Goal: Task Accomplishment & Management: Use online tool/utility

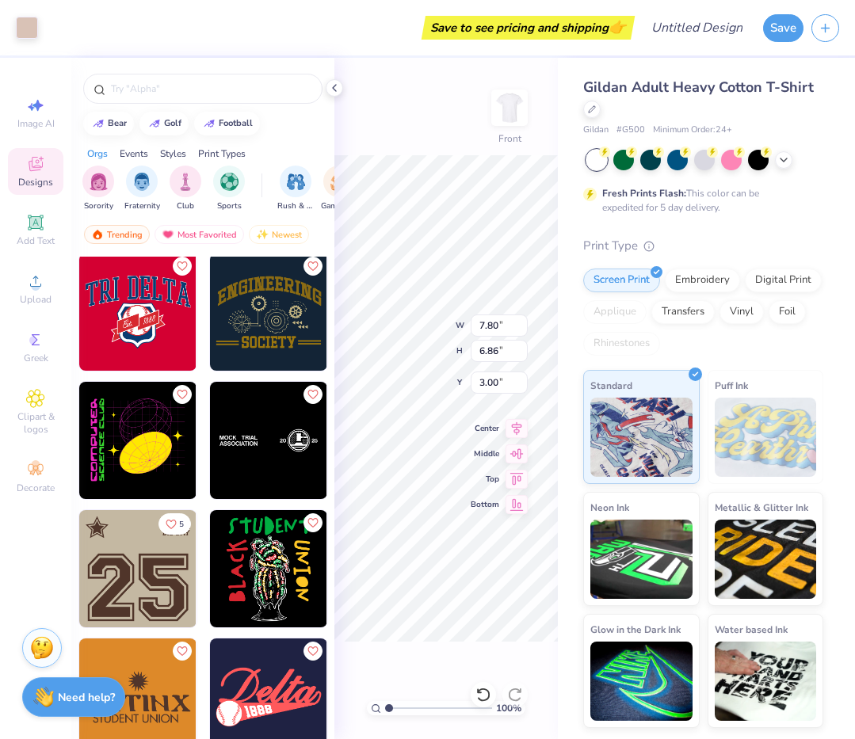
scroll to position [7835, 0]
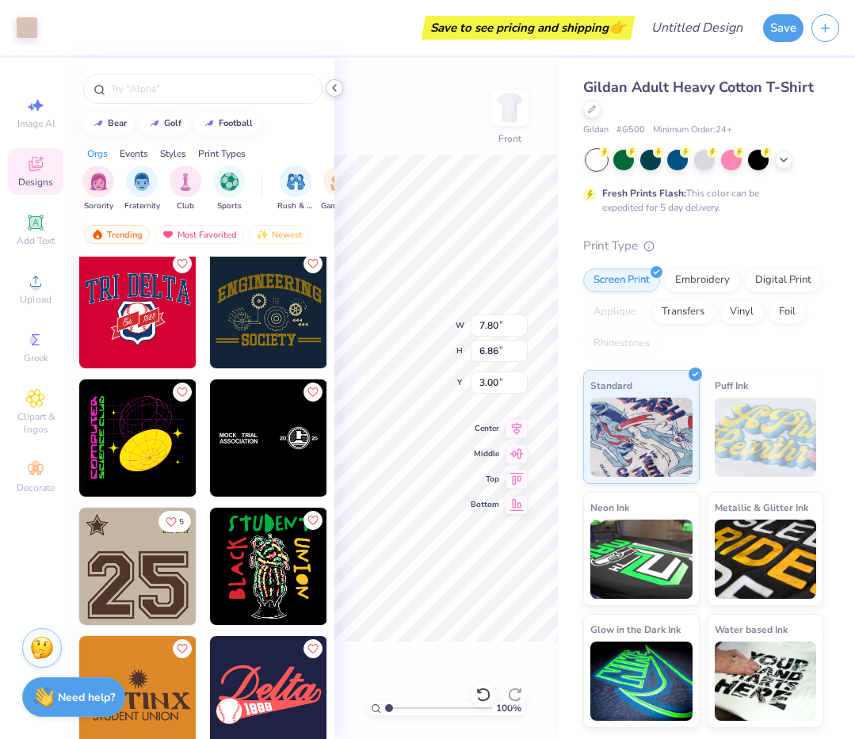
click at [337, 90] on icon at bounding box center [334, 88] width 13 height 13
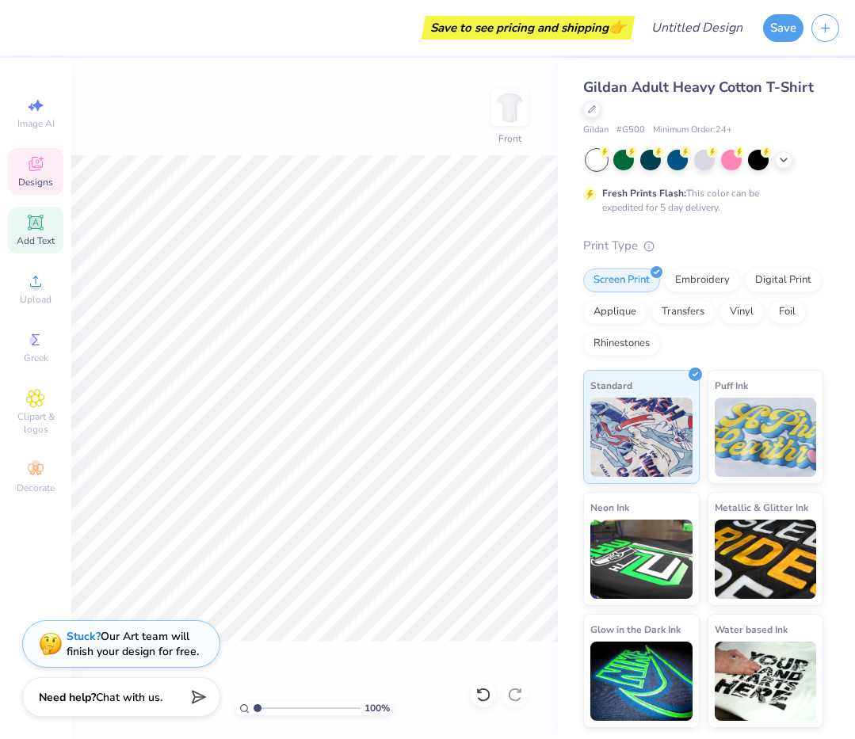
click at [41, 227] on icon at bounding box center [35, 222] width 19 height 19
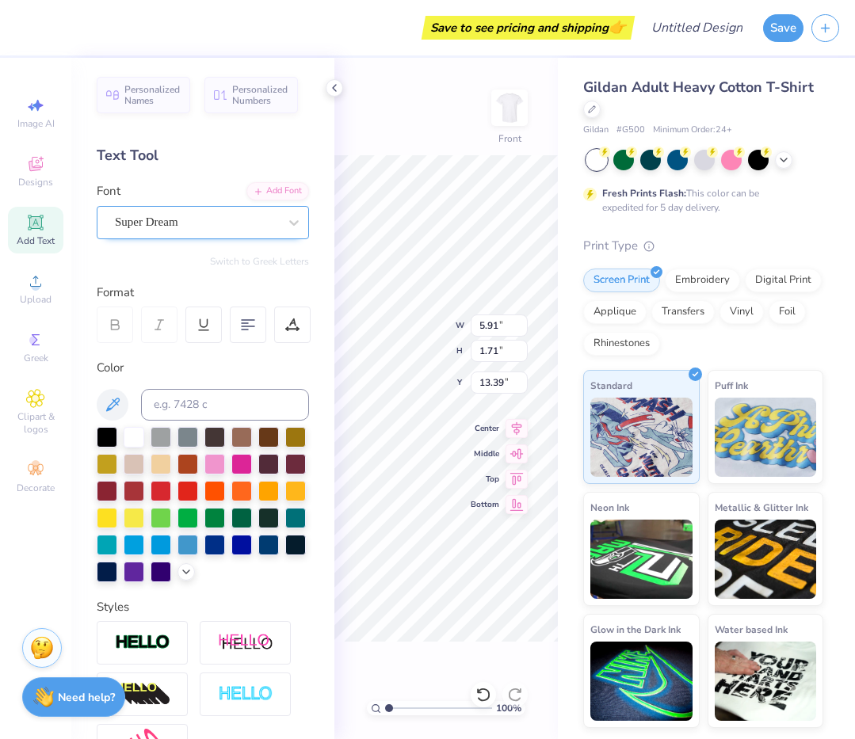
click at [208, 219] on div "Super Dream" at bounding box center [196, 222] width 166 height 25
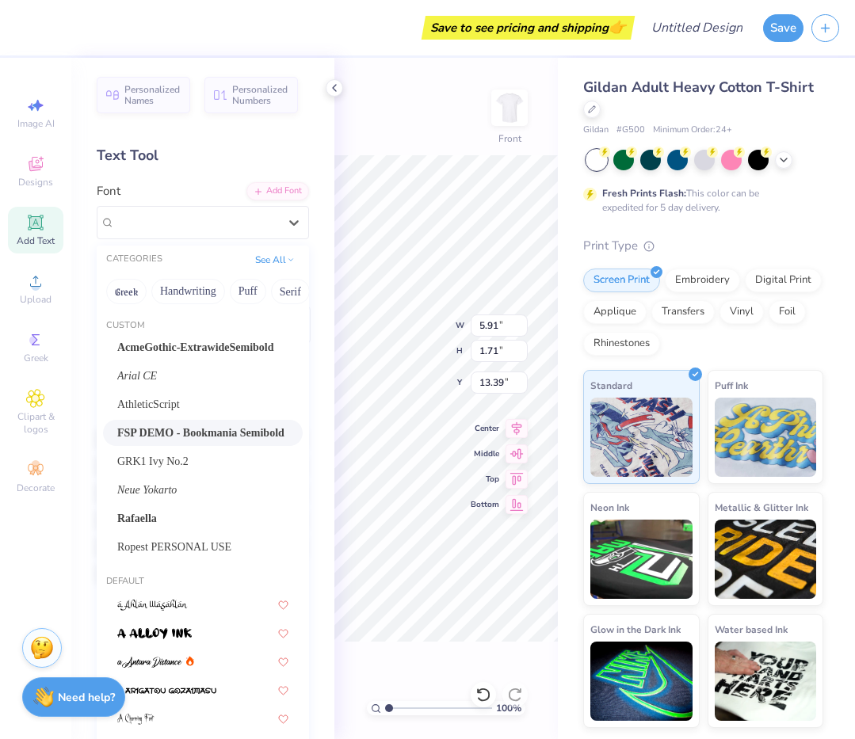
click at [220, 438] on span "FSP DEMO - Bookmania Semibold" at bounding box center [200, 433] width 167 height 17
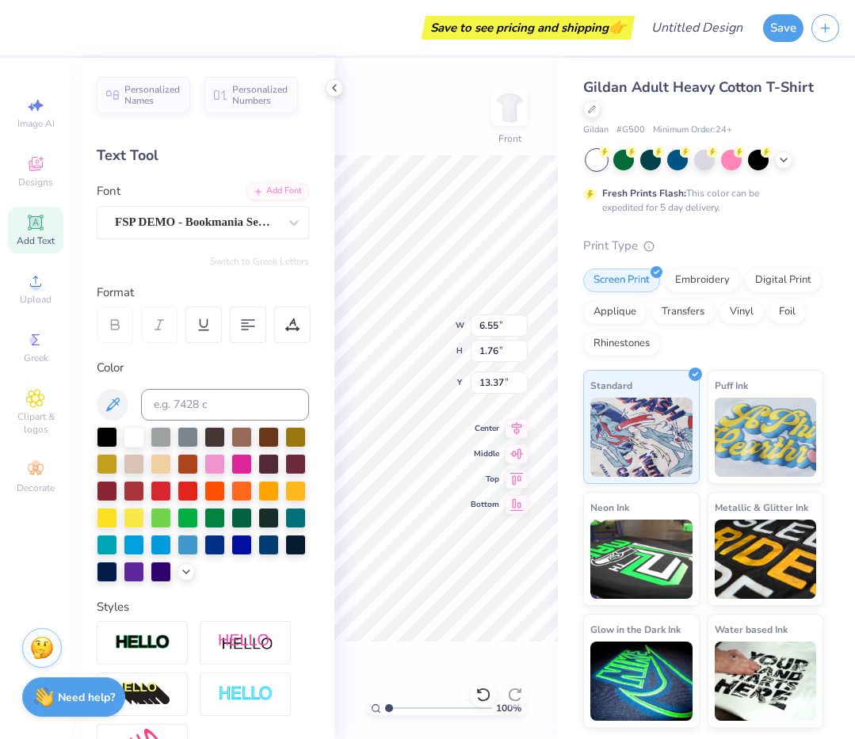
type input "6.55"
type input "1.76"
type input "13.37"
type textarea "ociety"
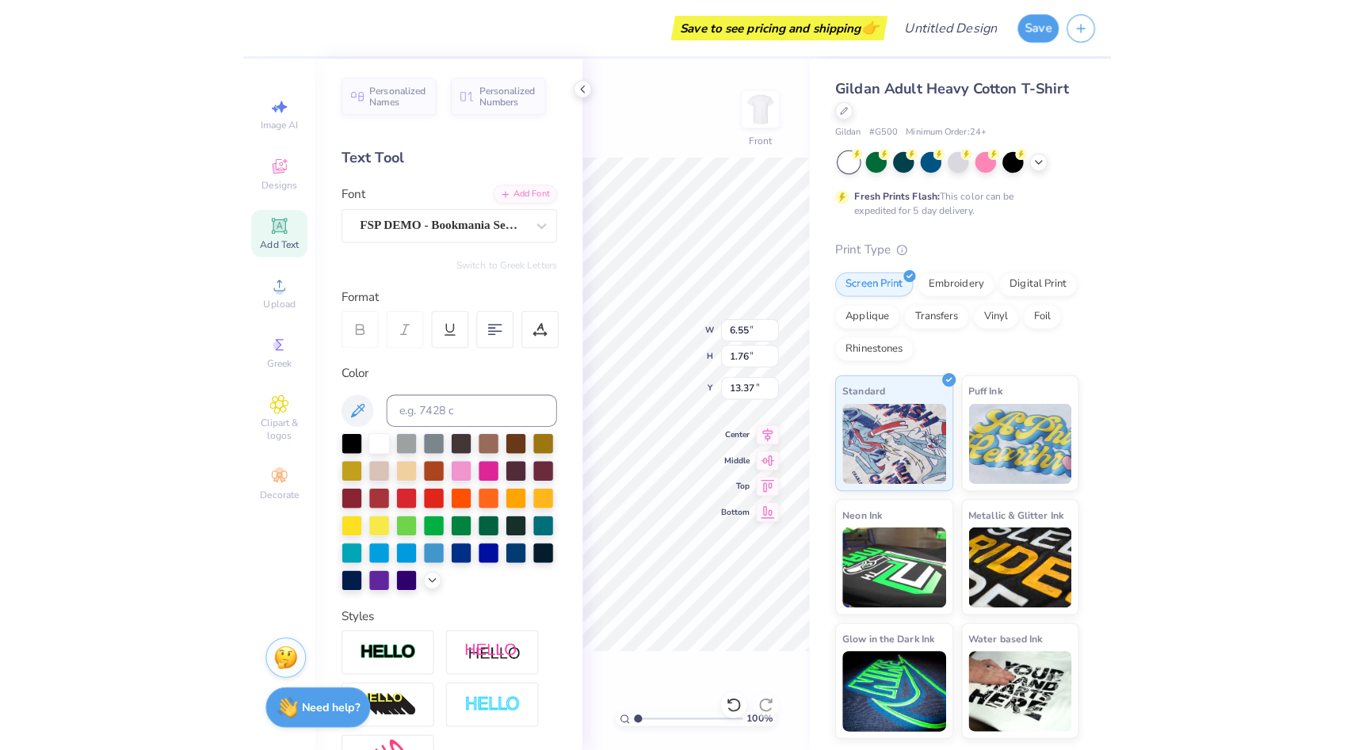
scroll to position [0, 0]
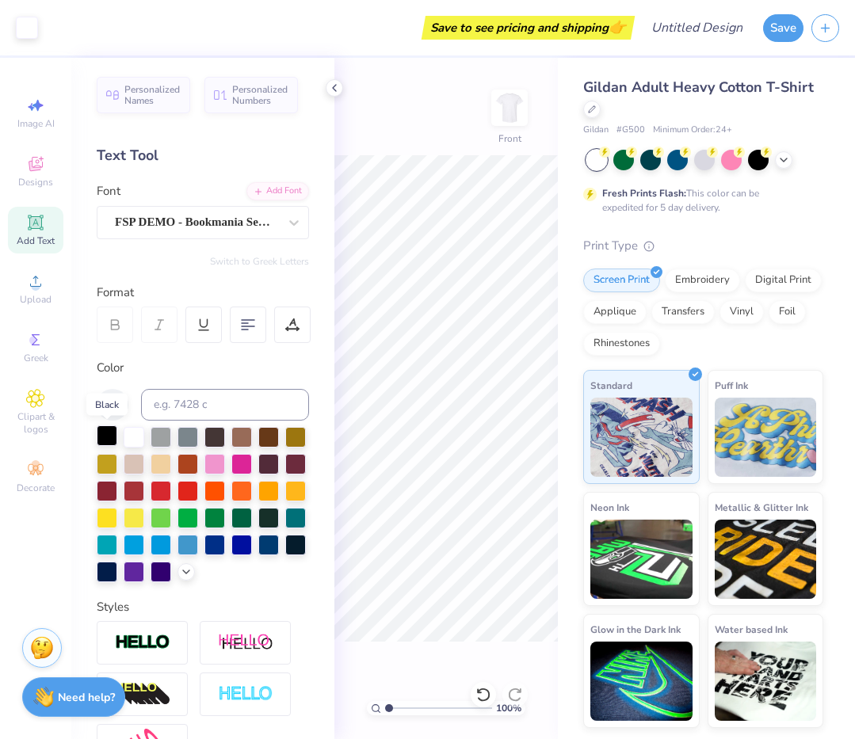
click at [111, 436] on div at bounding box center [107, 435] width 21 height 21
click at [132, 570] on div at bounding box center [134, 570] width 21 height 21
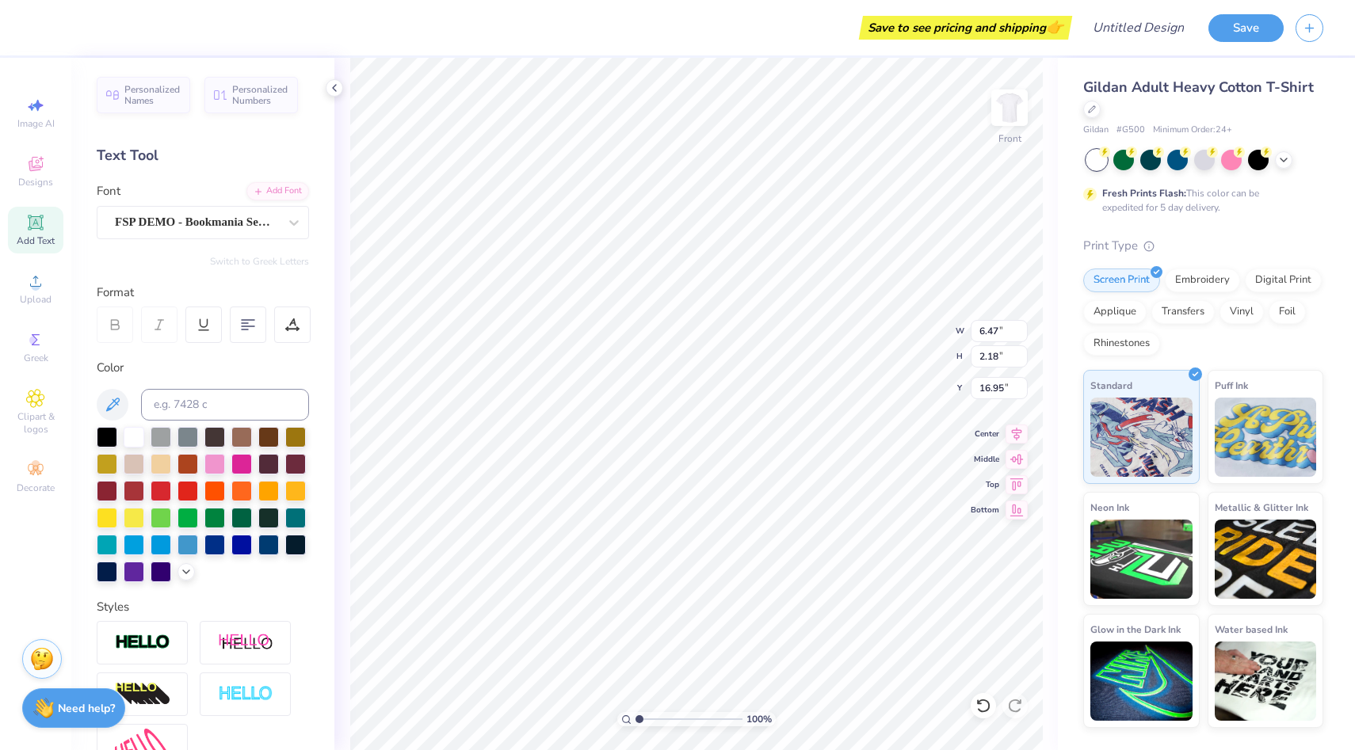
type input "16.95"
type textarea "of"
type input "16.99"
type textarea "omen"
type input "9.38"
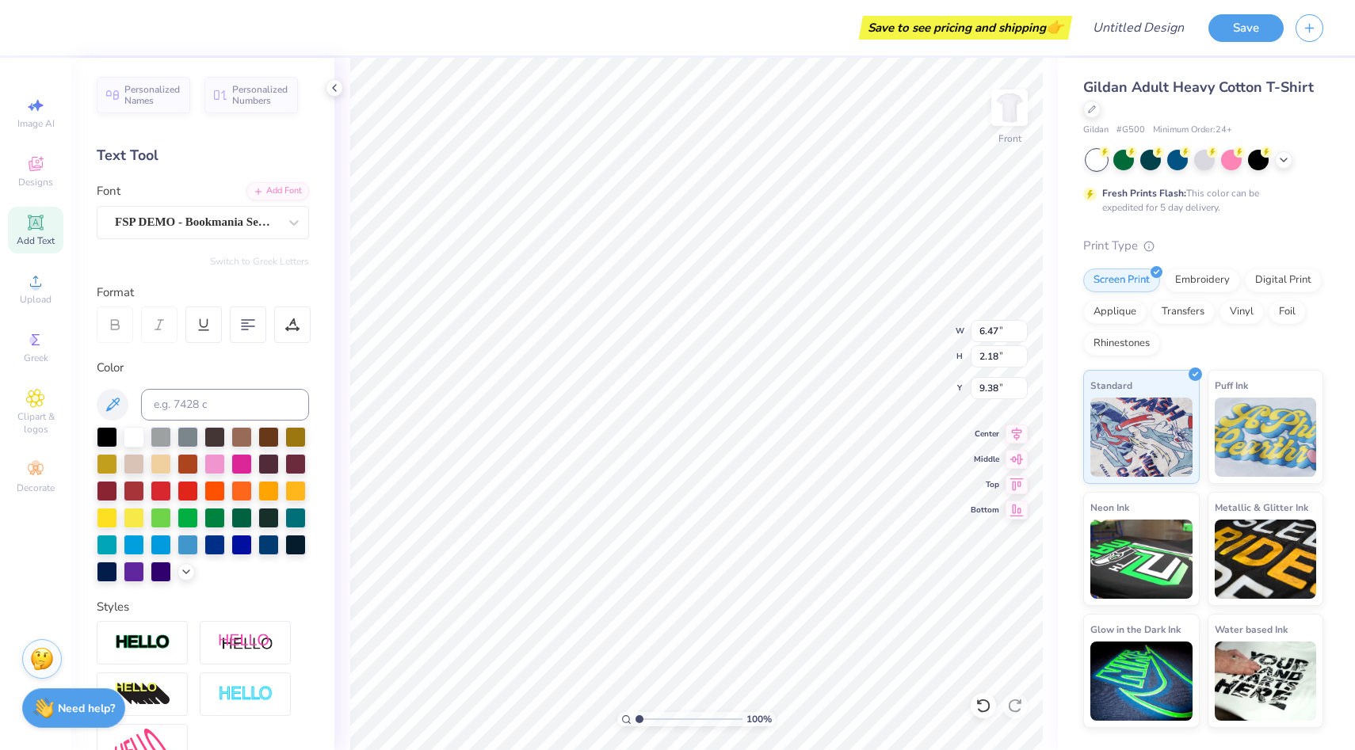
click at [177, 239] on div "Personalized Names Personalized Numbers Text Tool Add Font Font FSP DEMO - Book…" at bounding box center [202, 404] width 263 height 692
click at [177, 219] on div "FSP DEMO - Bookmania Semibold" at bounding box center [196, 222] width 166 height 25
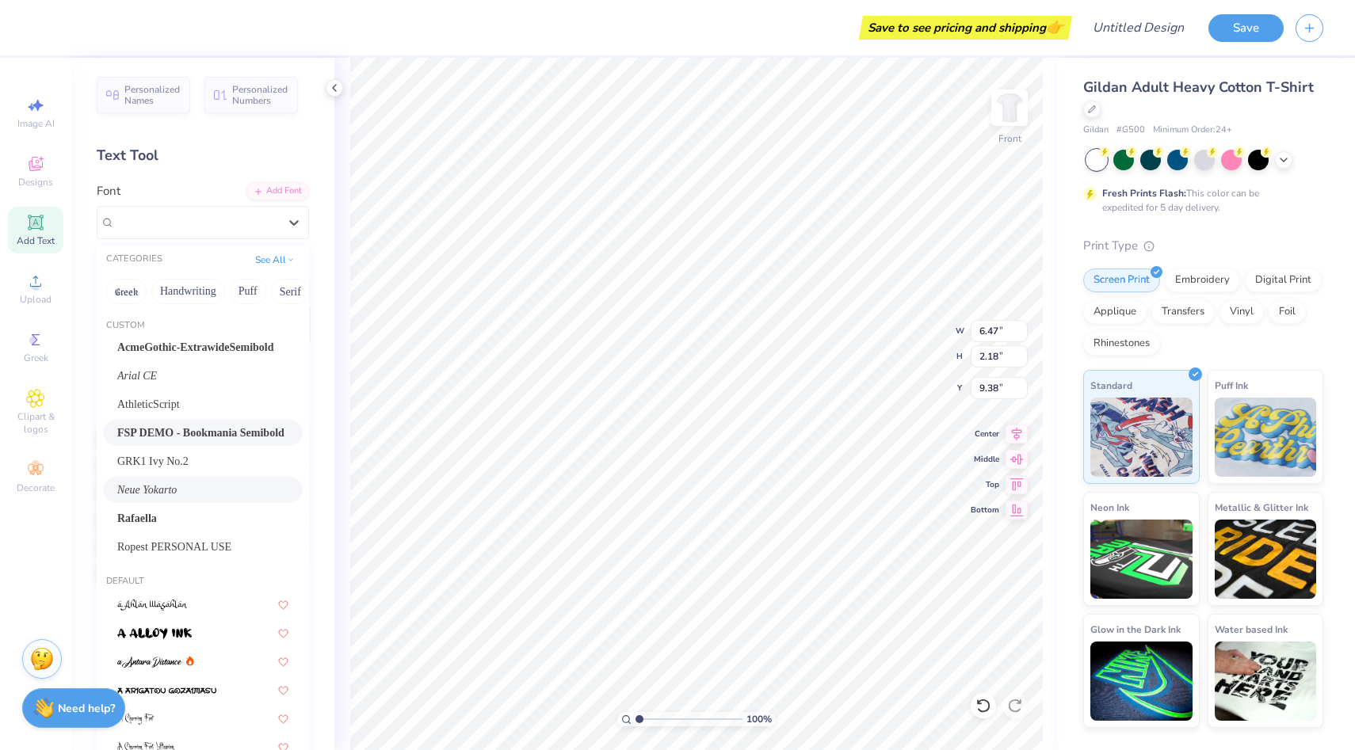
click at [228, 483] on div "Neue Yokarto" at bounding box center [202, 490] width 171 height 17
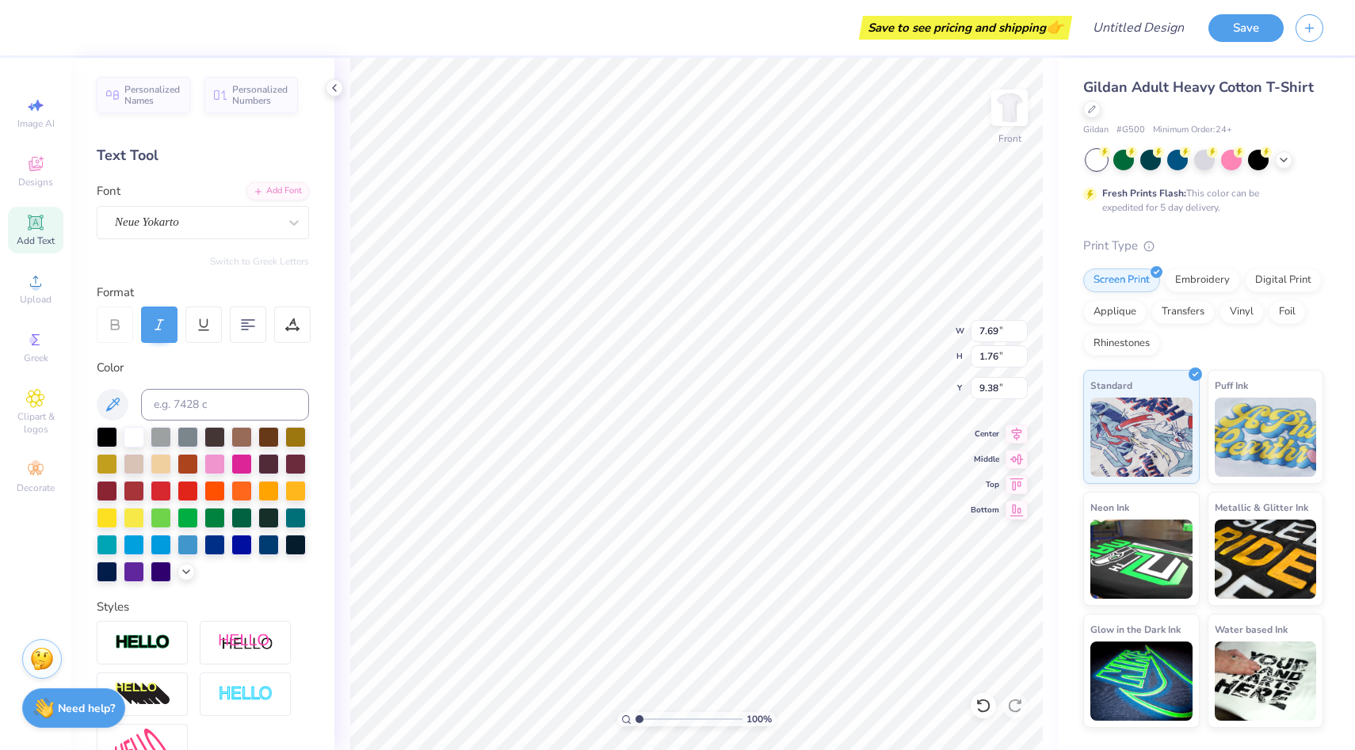
type input "7.69"
type input "1.76"
type input "9.60"
type textarea "S"
type input "2.62"
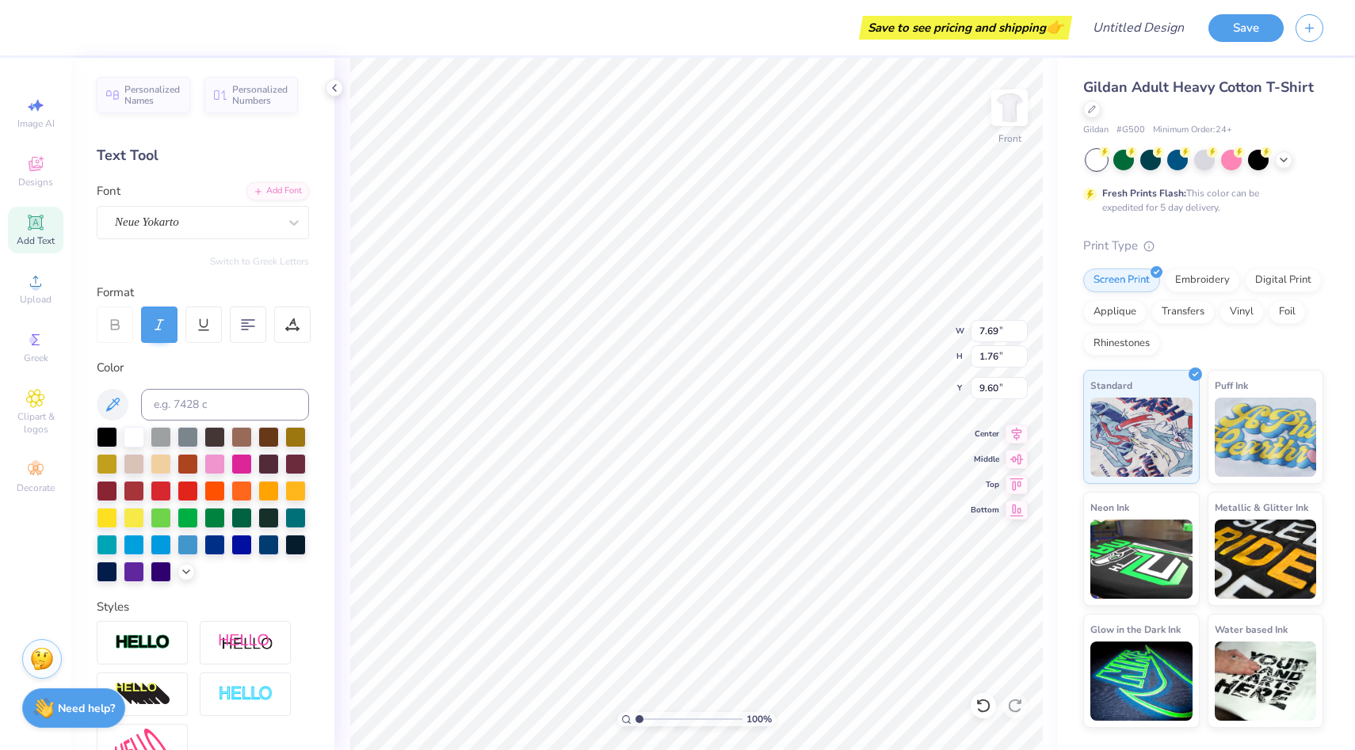
type input "2.86"
type input "5.27"
click at [212, 227] on div "Neue Yokarto" at bounding box center [196, 222] width 166 height 25
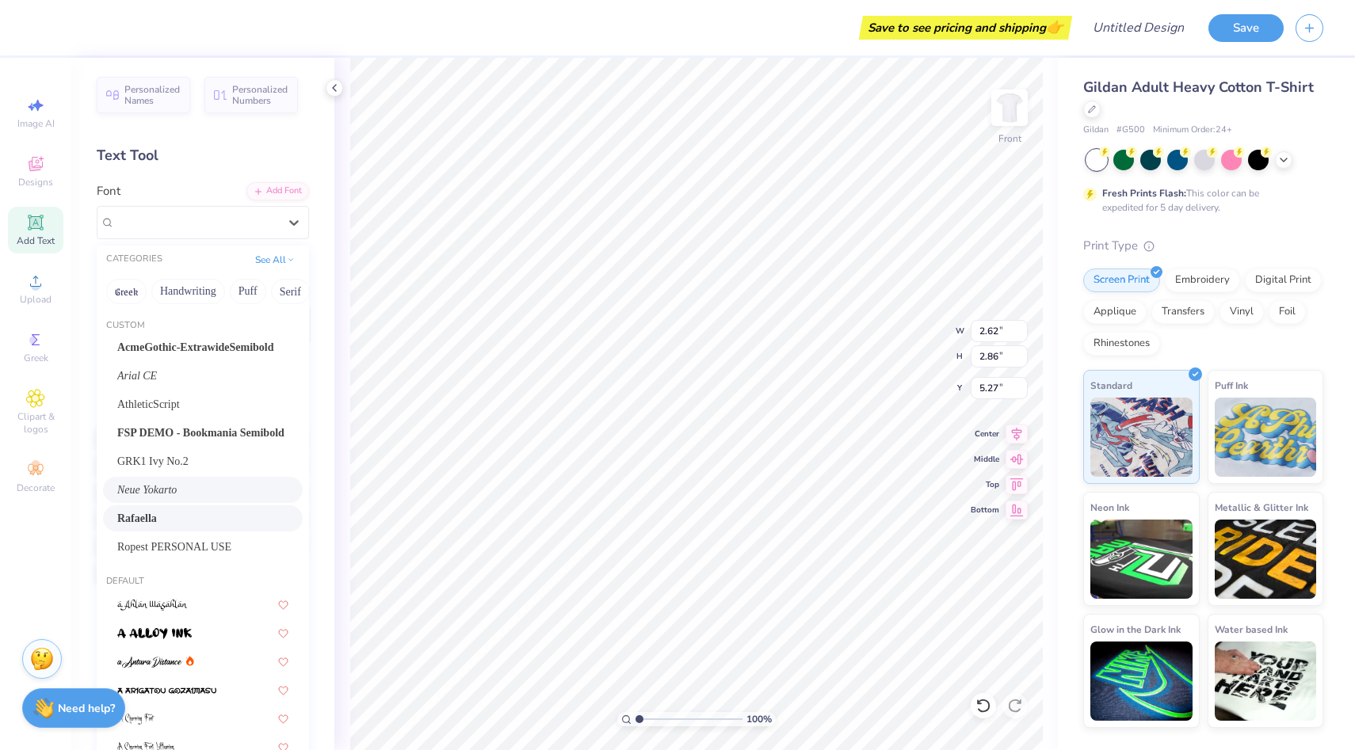
click at [200, 514] on div "Rafaella" at bounding box center [202, 518] width 171 height 17
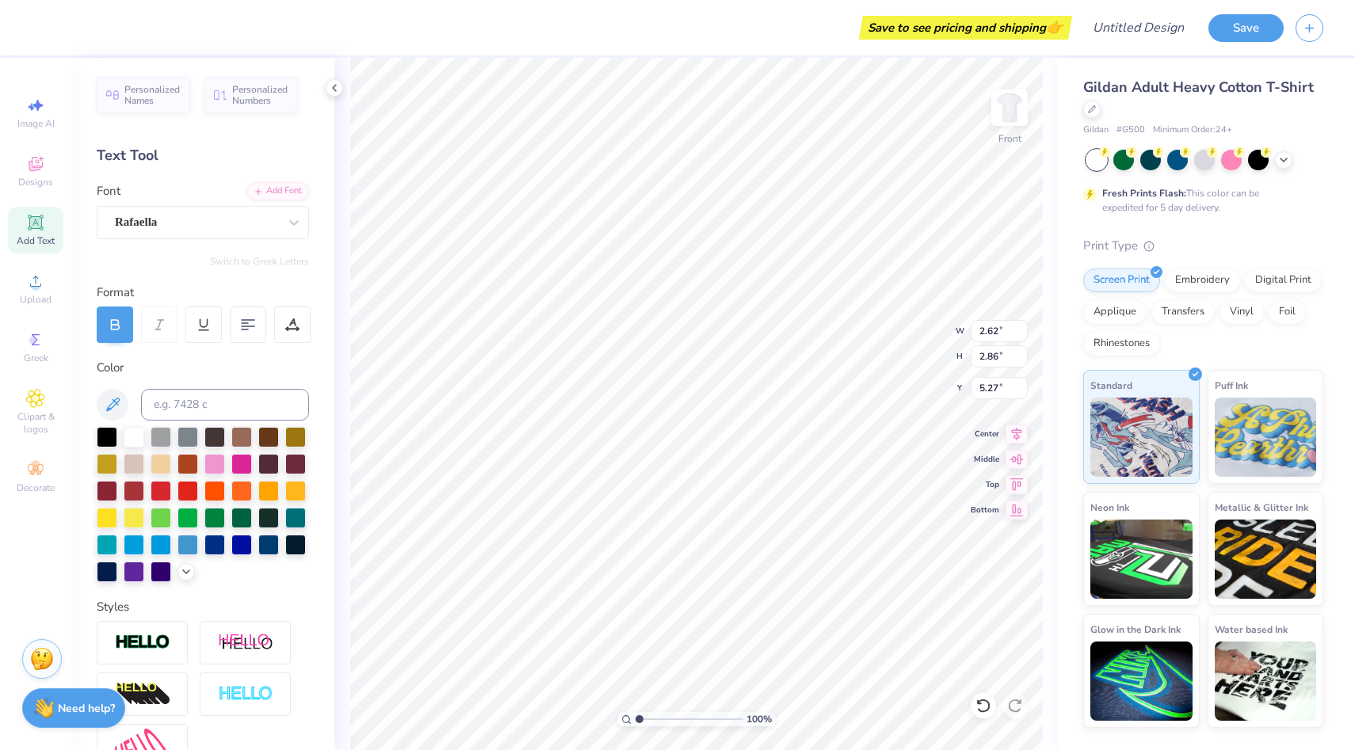
type input "1.96"
type input "2.62"
type input "11.36"
type textarea "W"
type input "4.04"
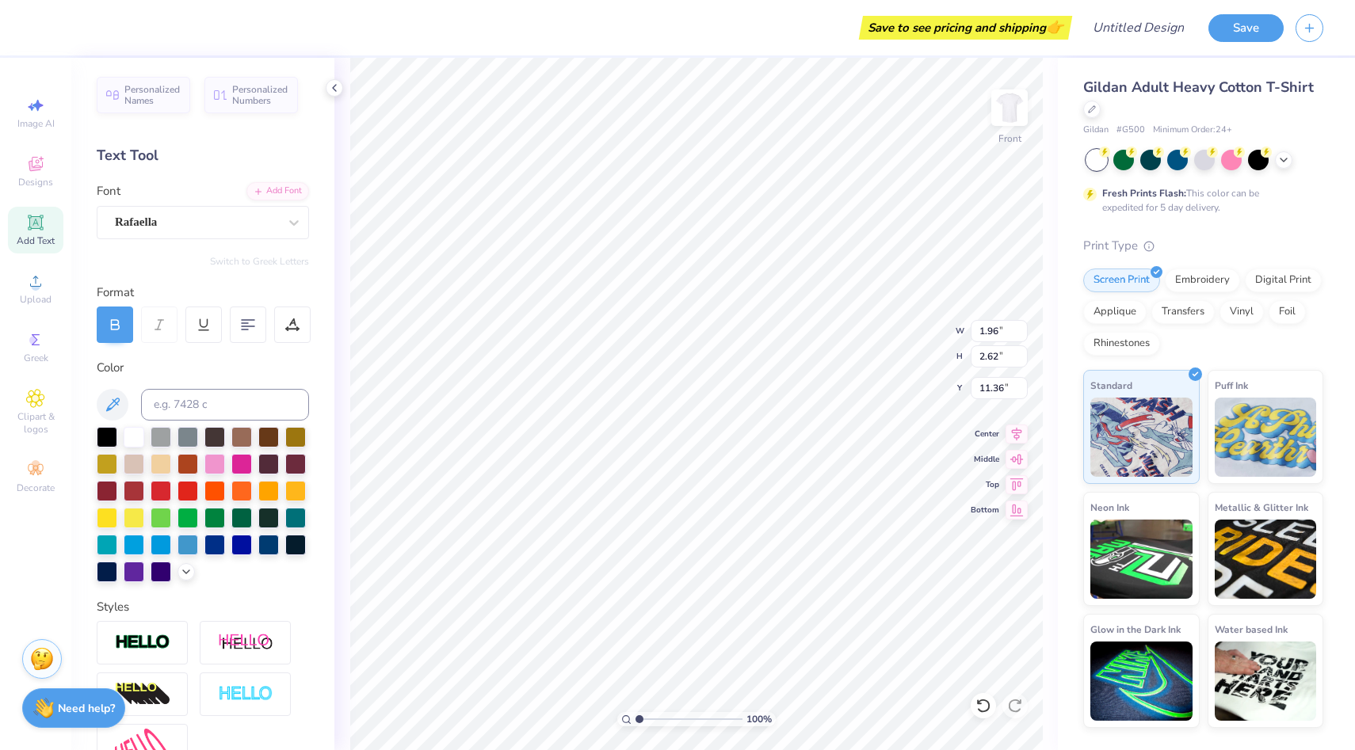
type input "1.99"
type input "11.17"
type textarea "E"
type input "6.12"
type input "1.19"
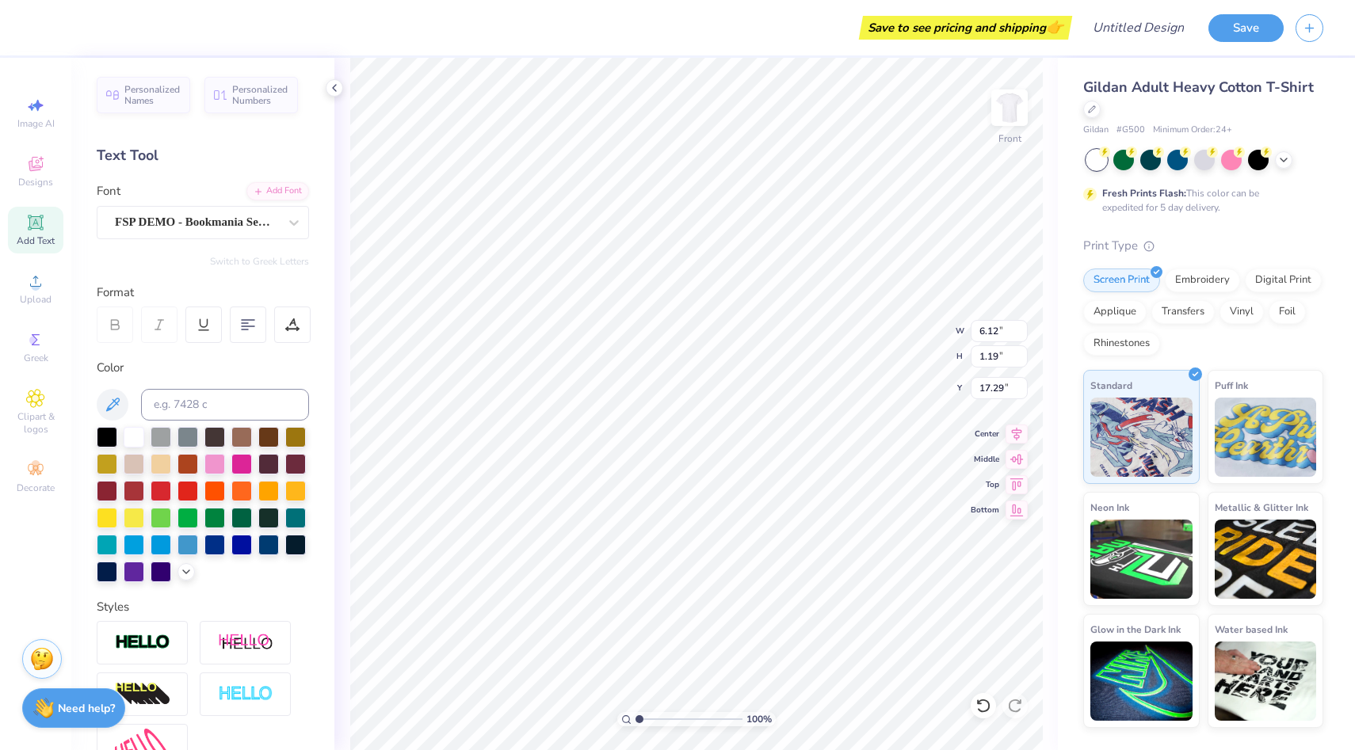
type input "11.57"
type textarea "ngineers"
type input "11.56"
type input "6.47"
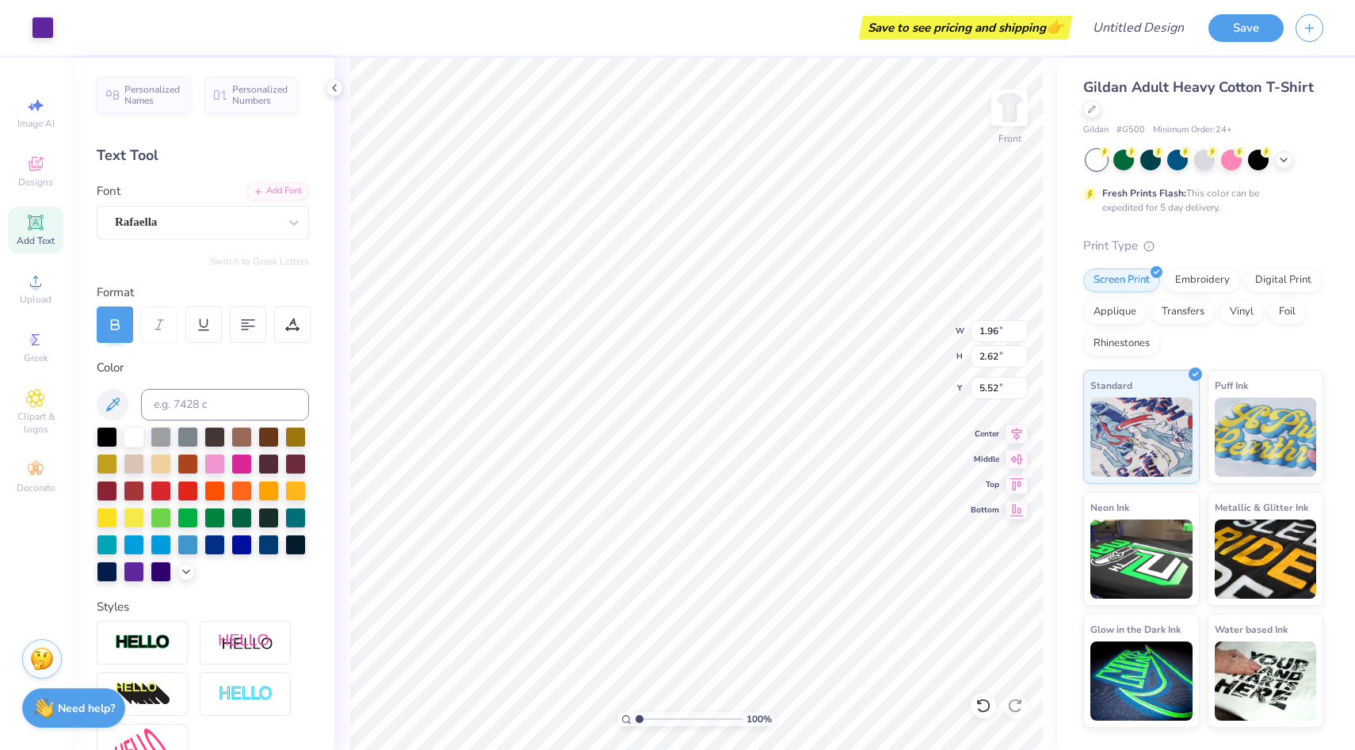
type input "2.18"
type input "5.95"
type input "4.64"
type input "6.47"
type input "2.18"
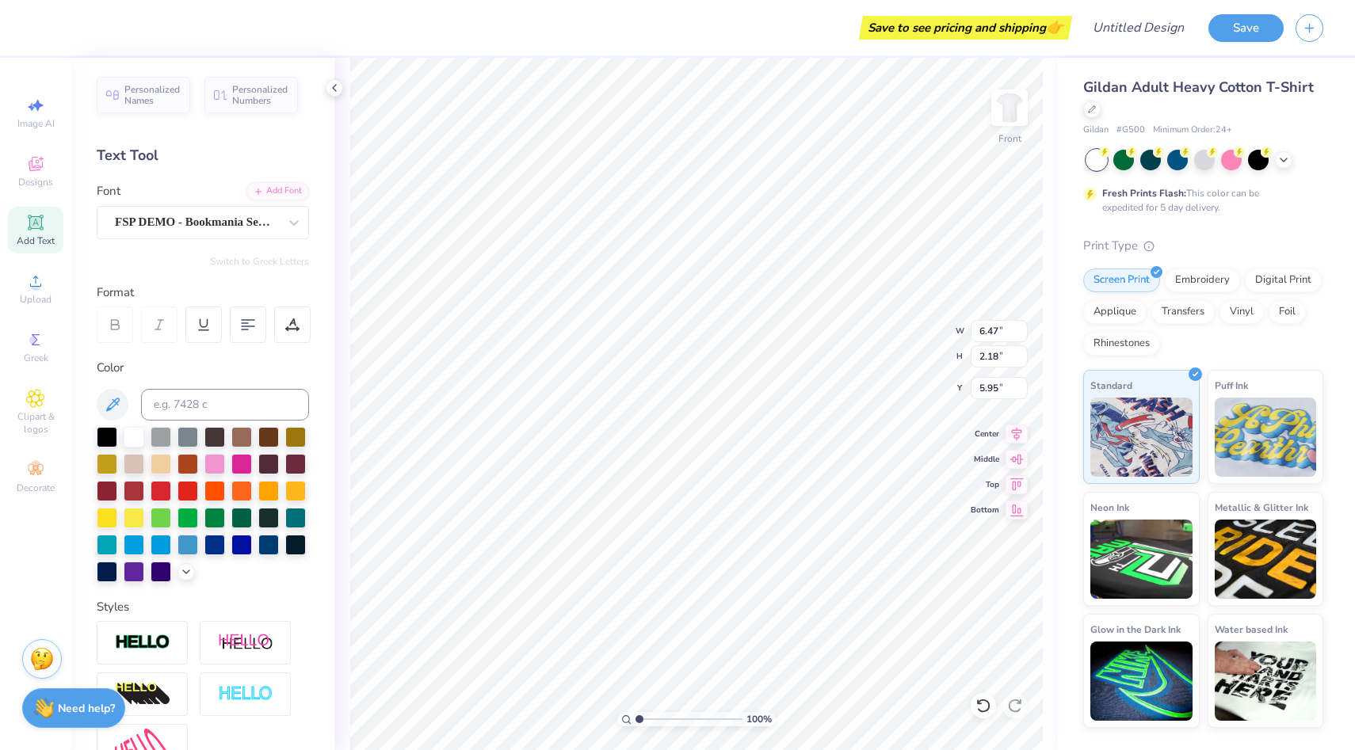
type input "4.83"
type input "2.24"
type input "1.78"
type input "6.22"
type input "1.57"
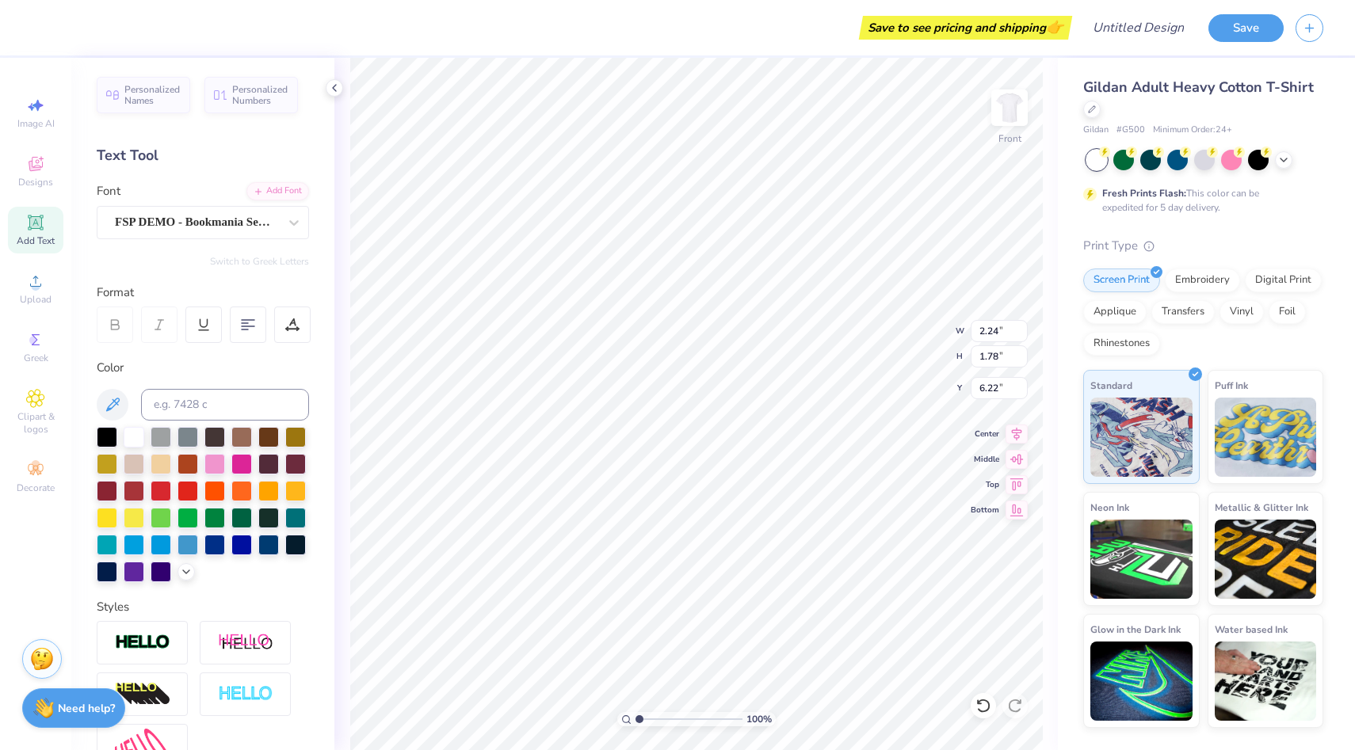
type input "1.25"
type input "4.04"
type input "1.99"
type input "7.01"
type input "6.12"
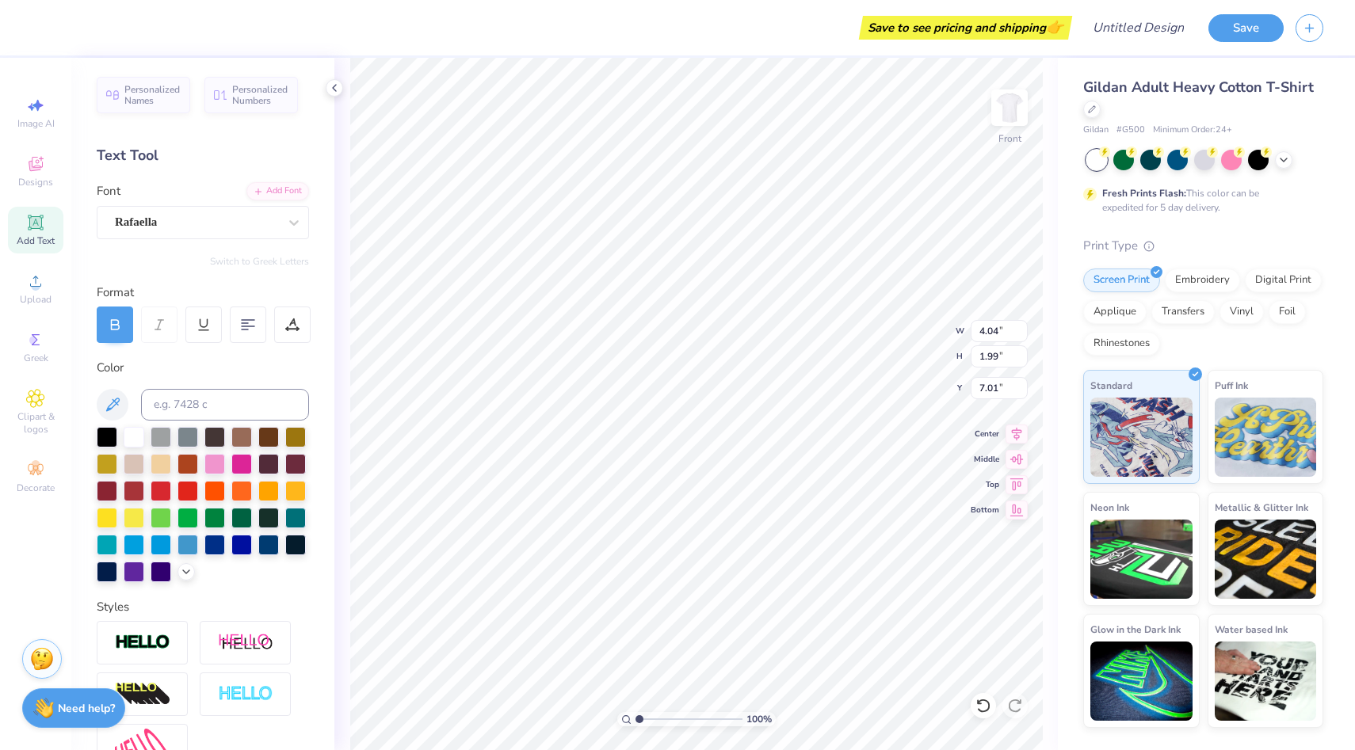
type input "1.19"
type input "7.81"
type input "9.51"
type input "2.18"
type input "11.56"
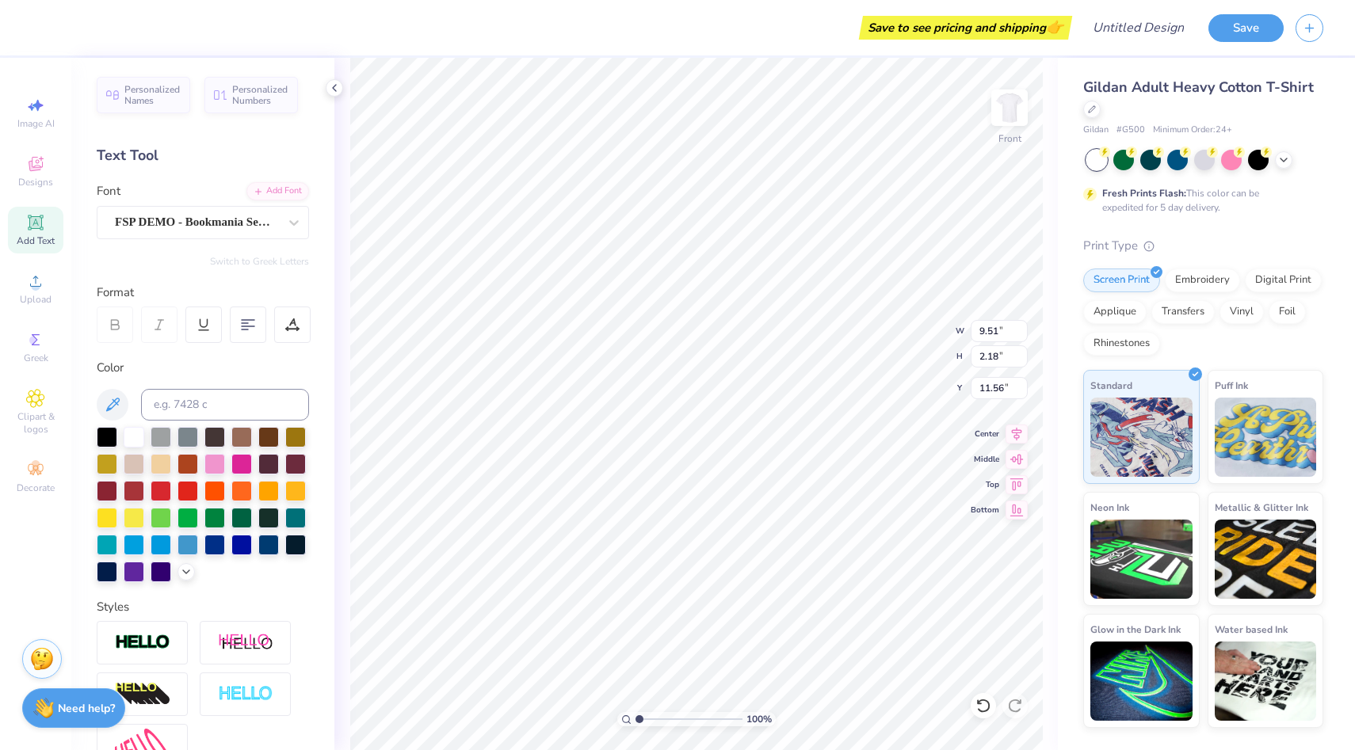
type input "7.52"
type input "1.73"
type input "9.32"
type input "8.34"
type input "1.91"
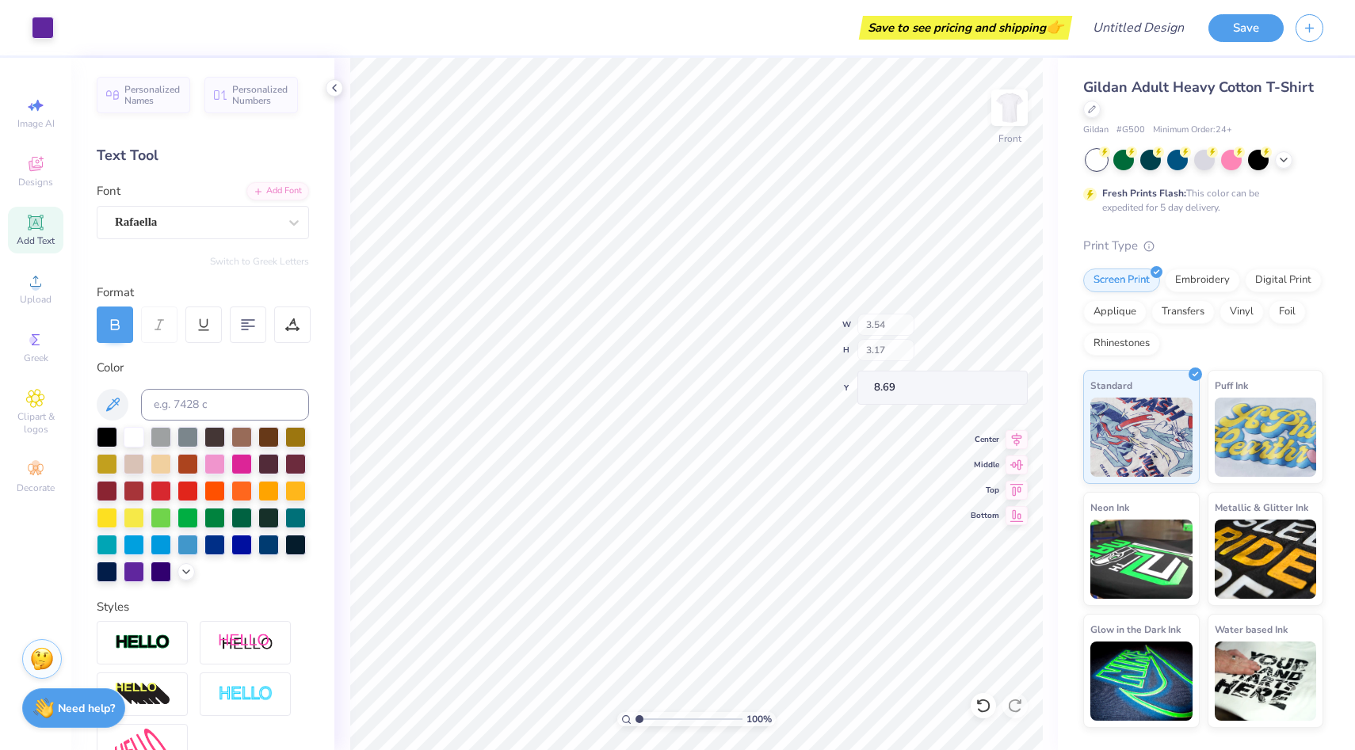
type input "8.69"
click at [282, 220] on div at bounding box center [294, 222] width 29 height 29
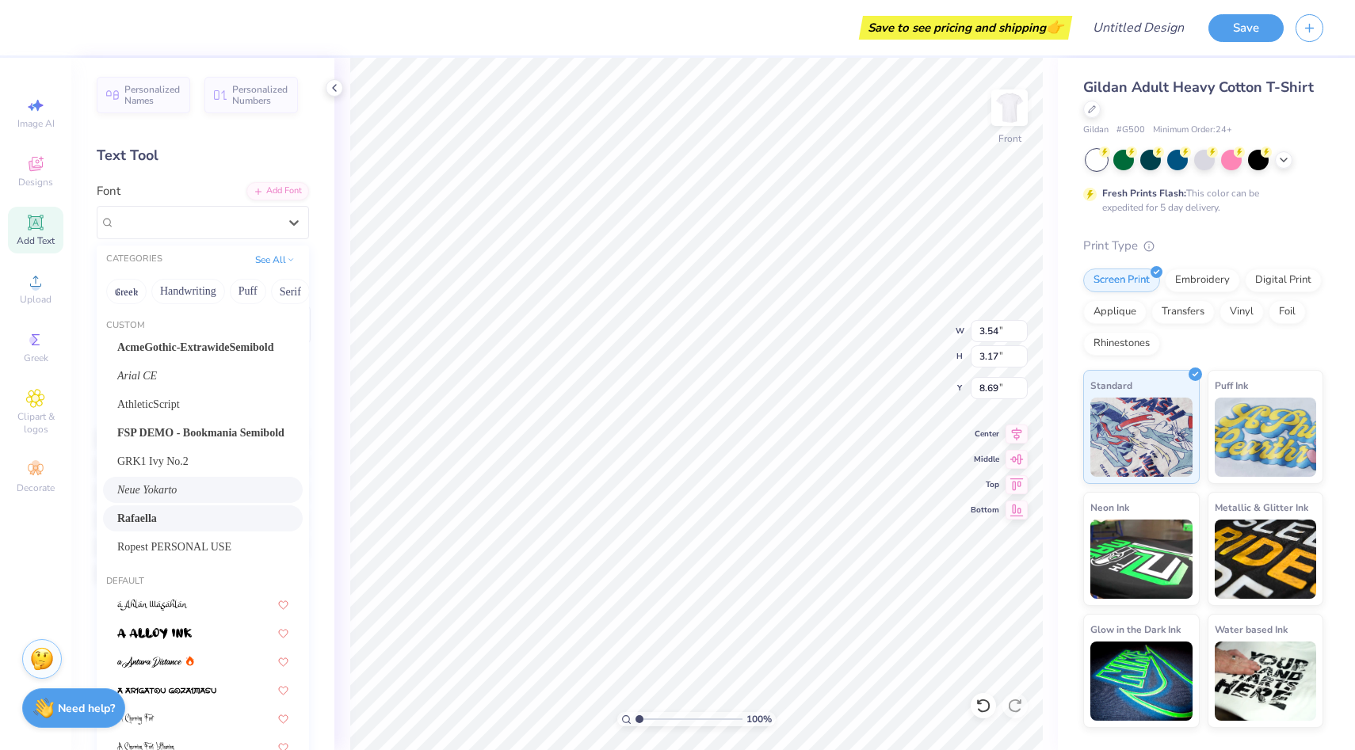
click at [177, 496] on span "Neue Yokarto" at bounding box center [146, 490] width 59 height 17
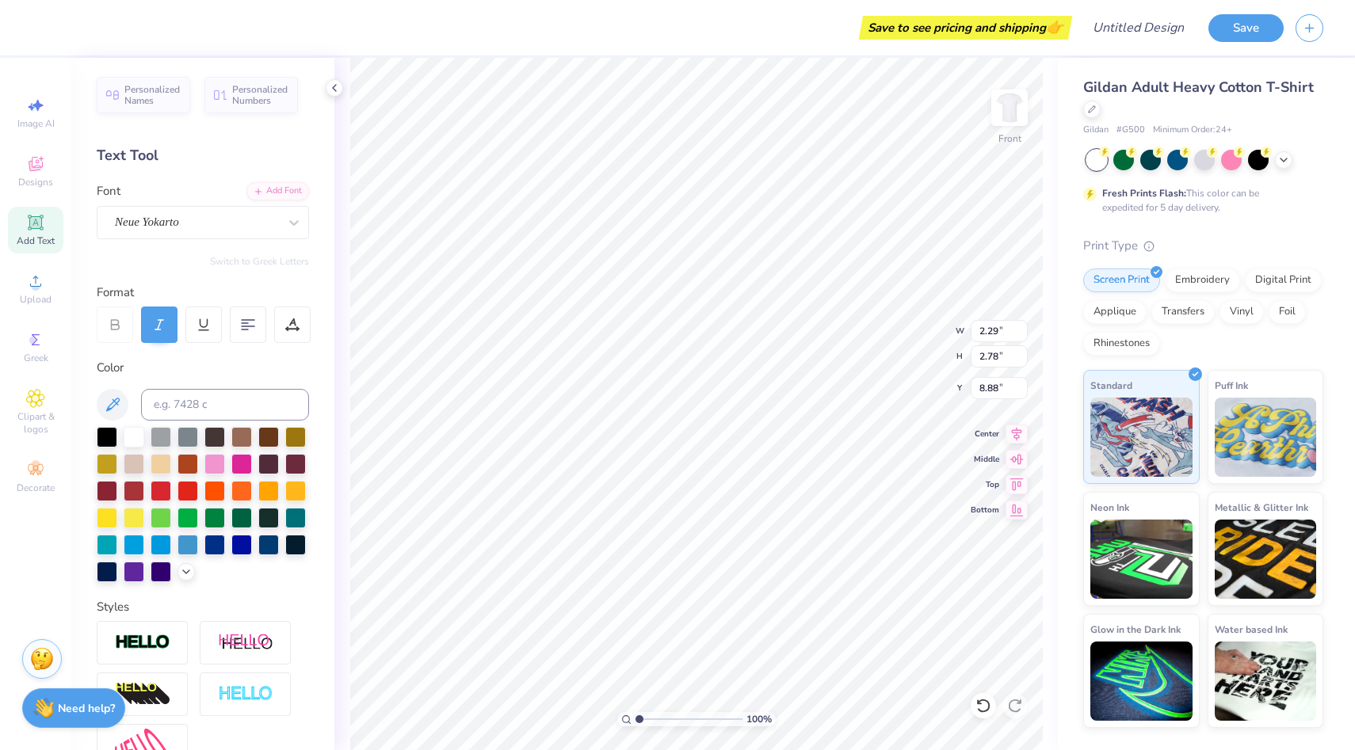
type input "2.29"
type input "2.78"
type input "8.88"
click at [168, 208] on div "Neue Yokarto" at bounding box center [203, 222] width 212 height 33
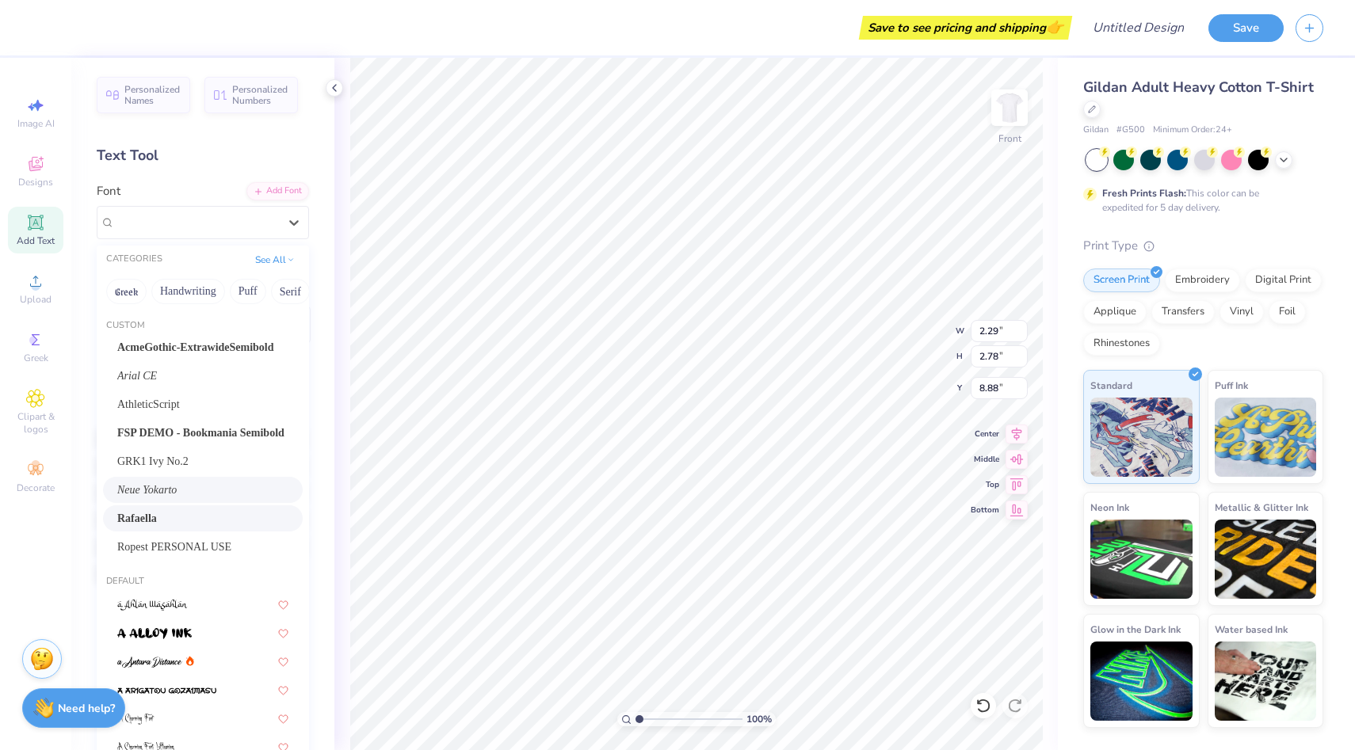
click at [187, 525] on div "Rafaella" at bounding box center [202, 518] width 171 height 17
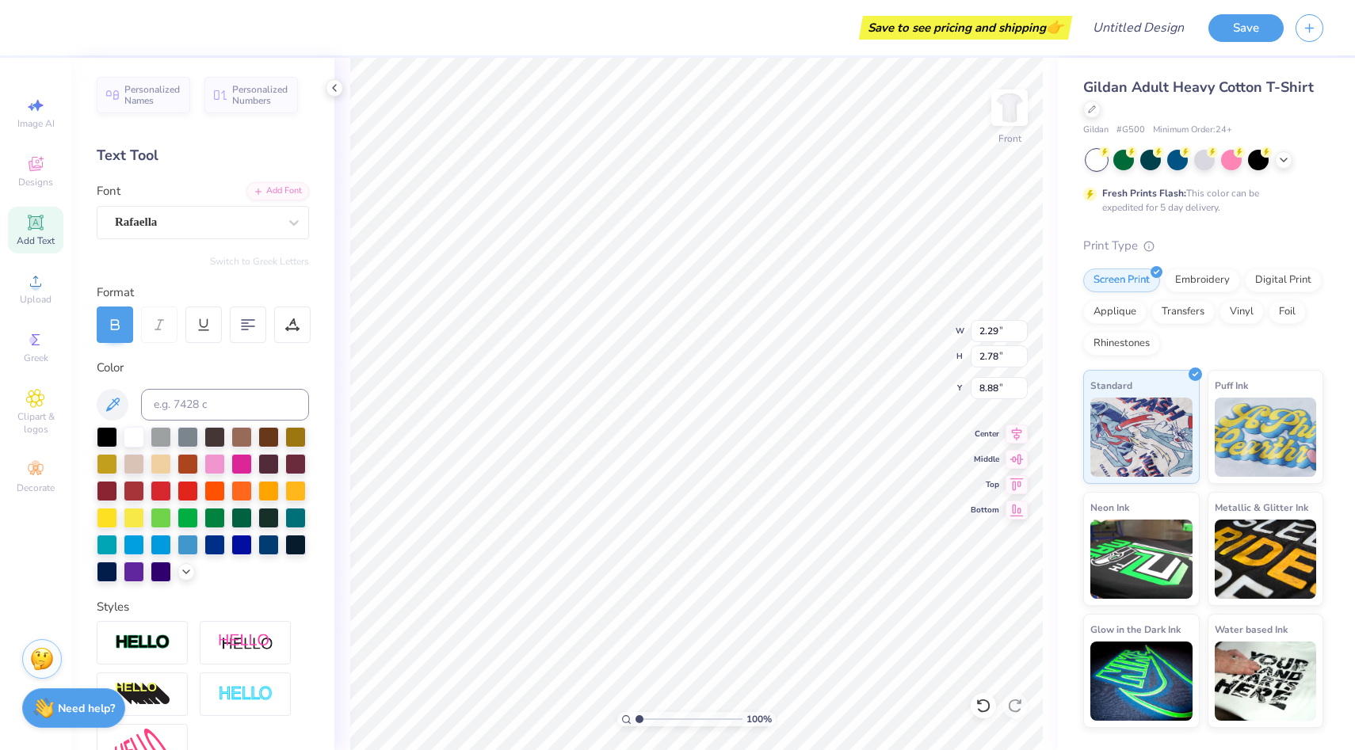
type input "3.54"
type input "3.17"
type input "8.69"
type input "4.08"
type input "3.67"
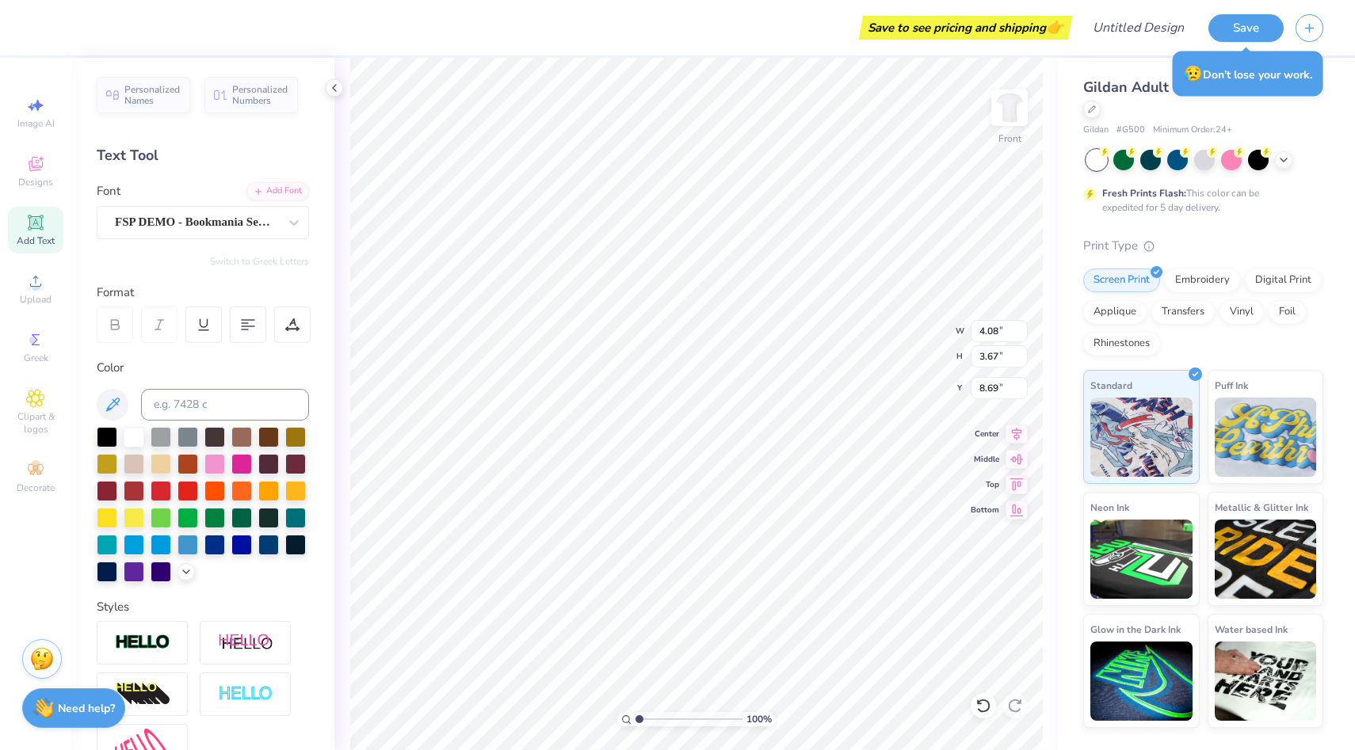
type input "8.34"
type input "1.91"
type input "9.32"
type input "8.91"
type input "2.05"
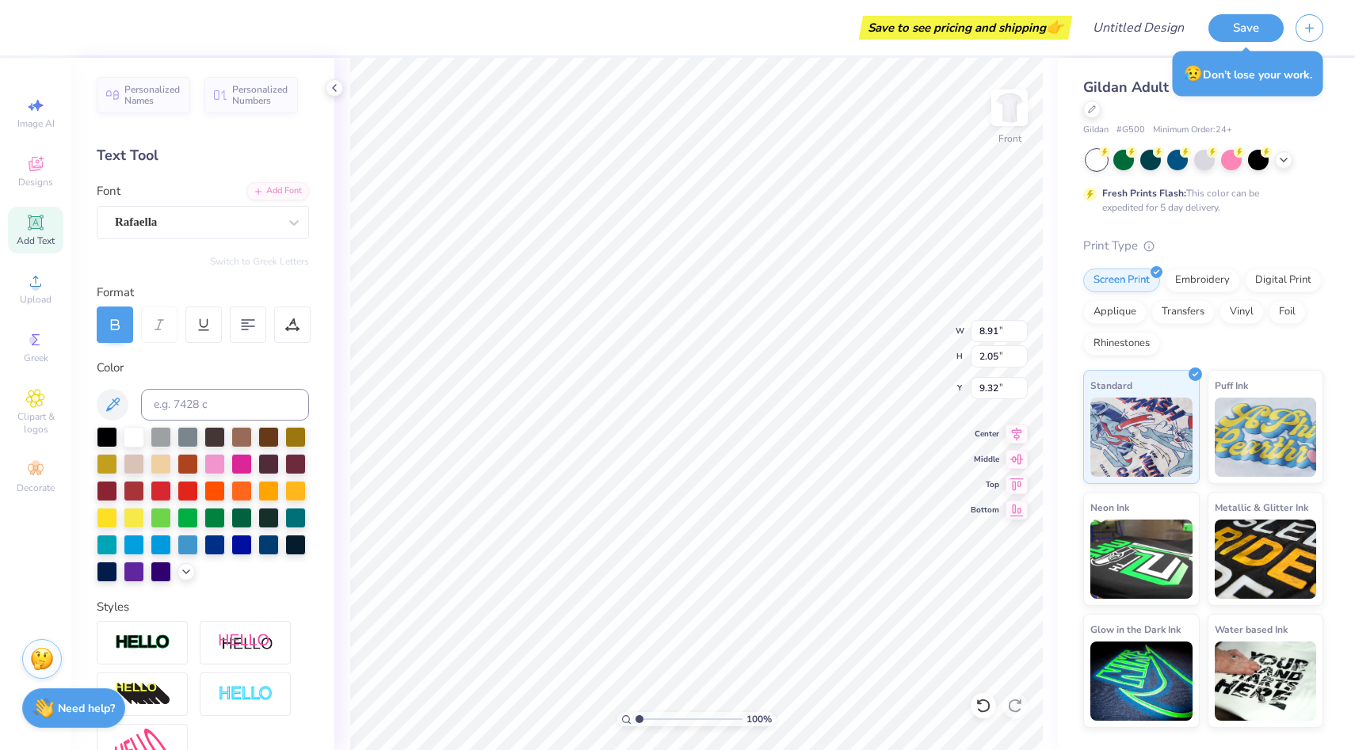
type input "4.08"
type input "3.67"
type input "8.69"
type input "8.91"
type input "2.05"
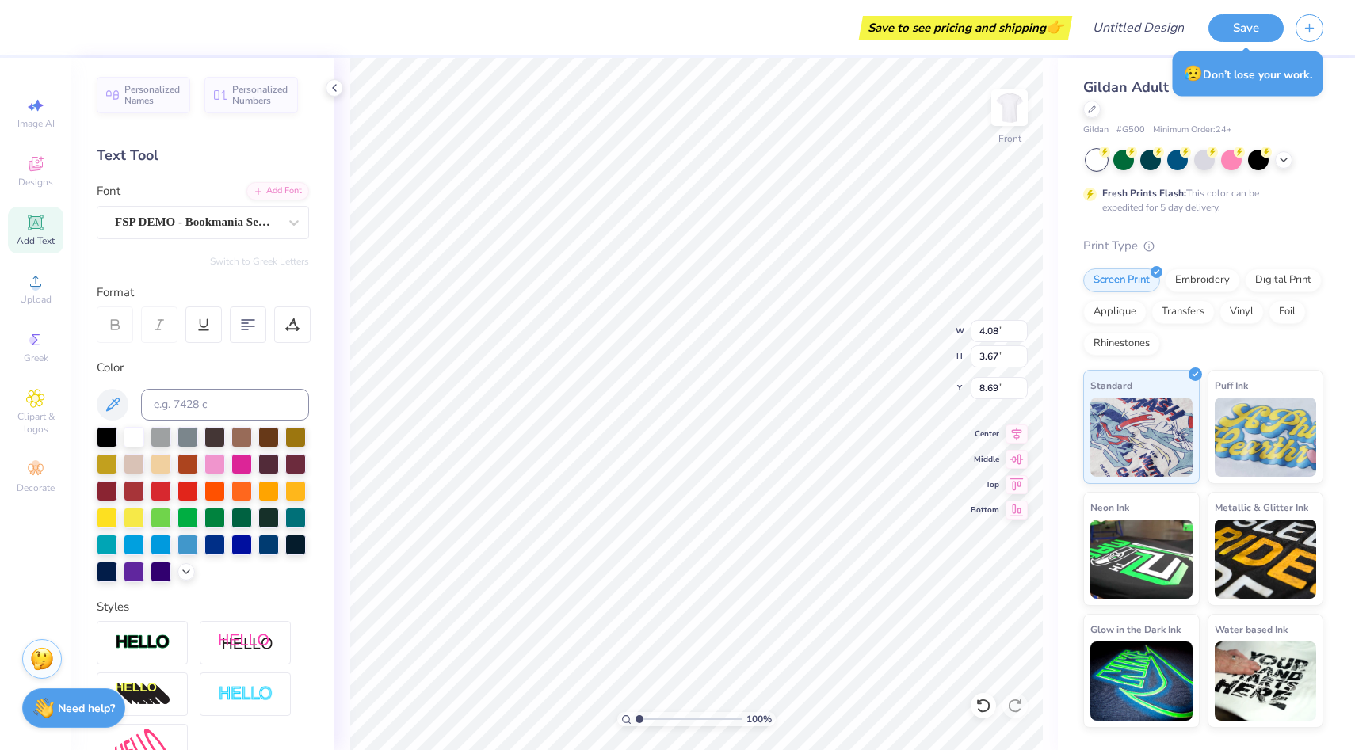
type input "9.27"
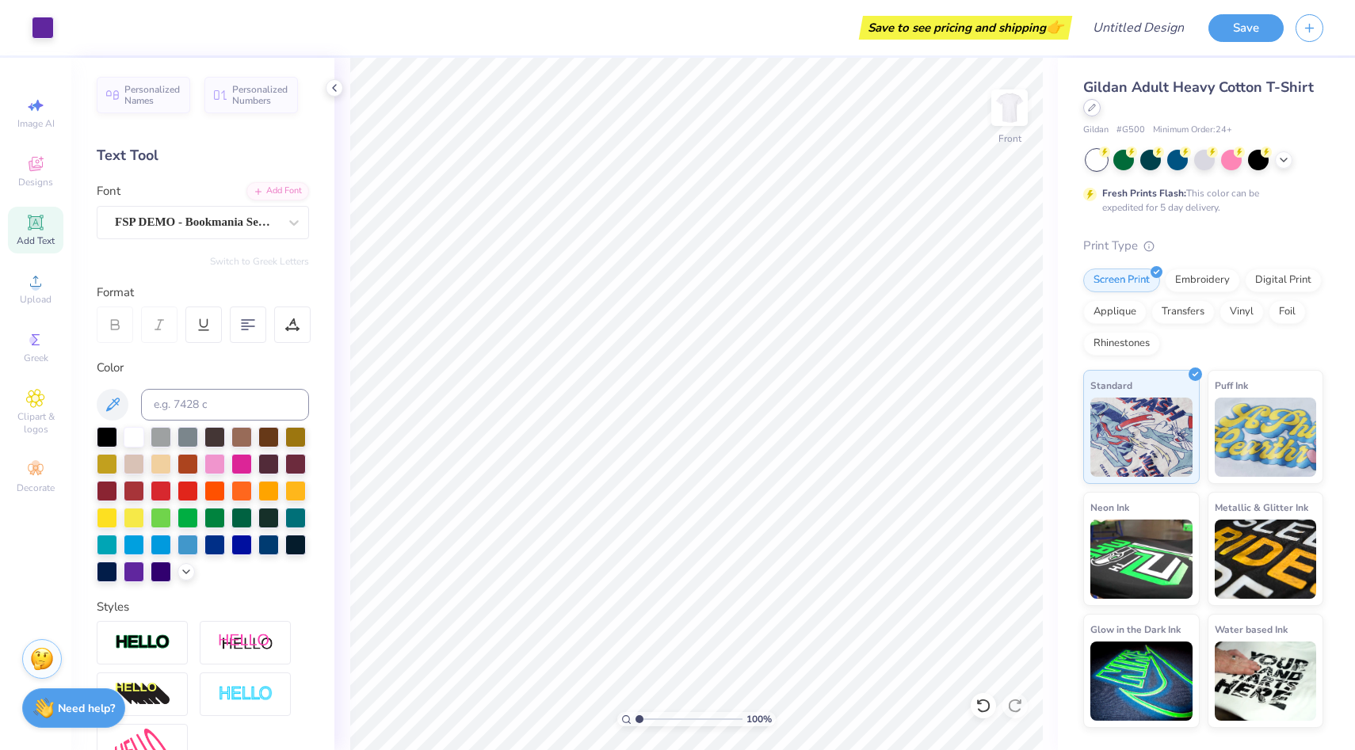
click at [854, 101] on div at bounding box center [1091, 107] width 17 height 17
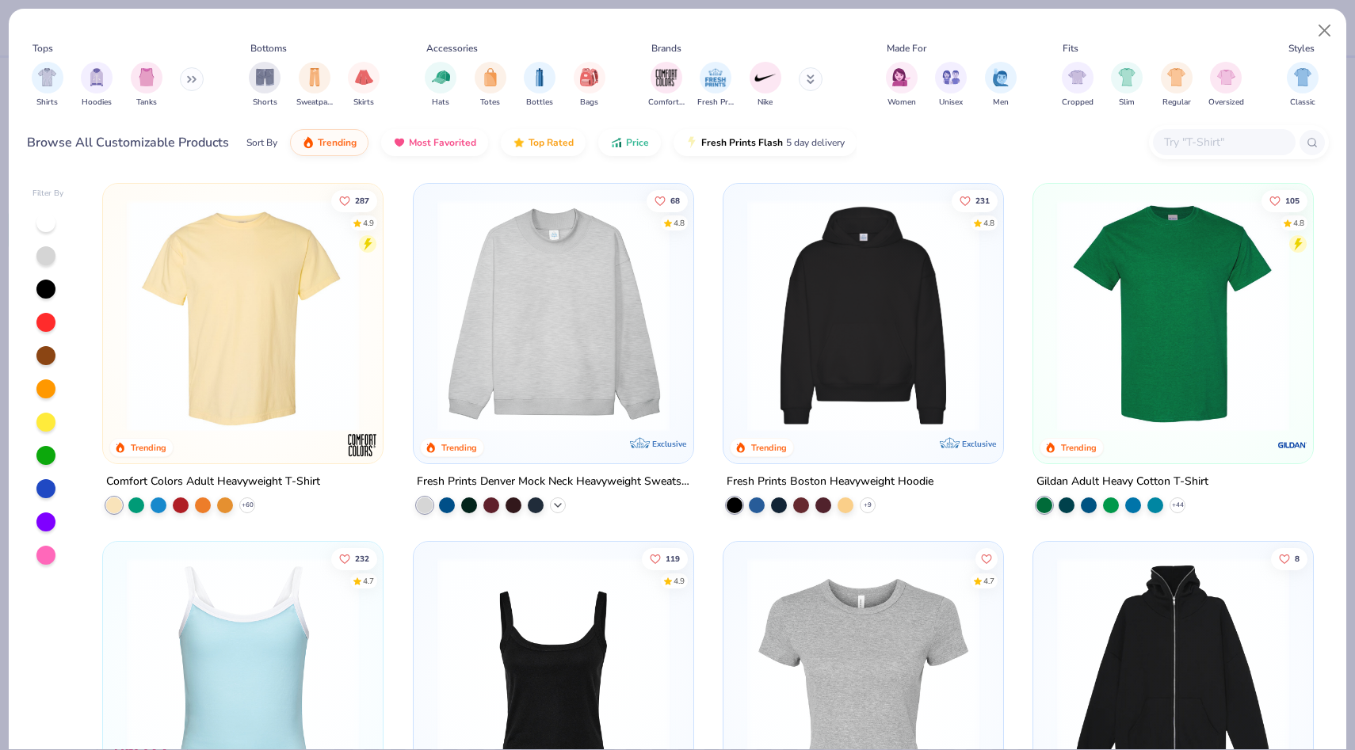
click at [560, 500] on icon at bounding box center [557, 505] width 13 height 13
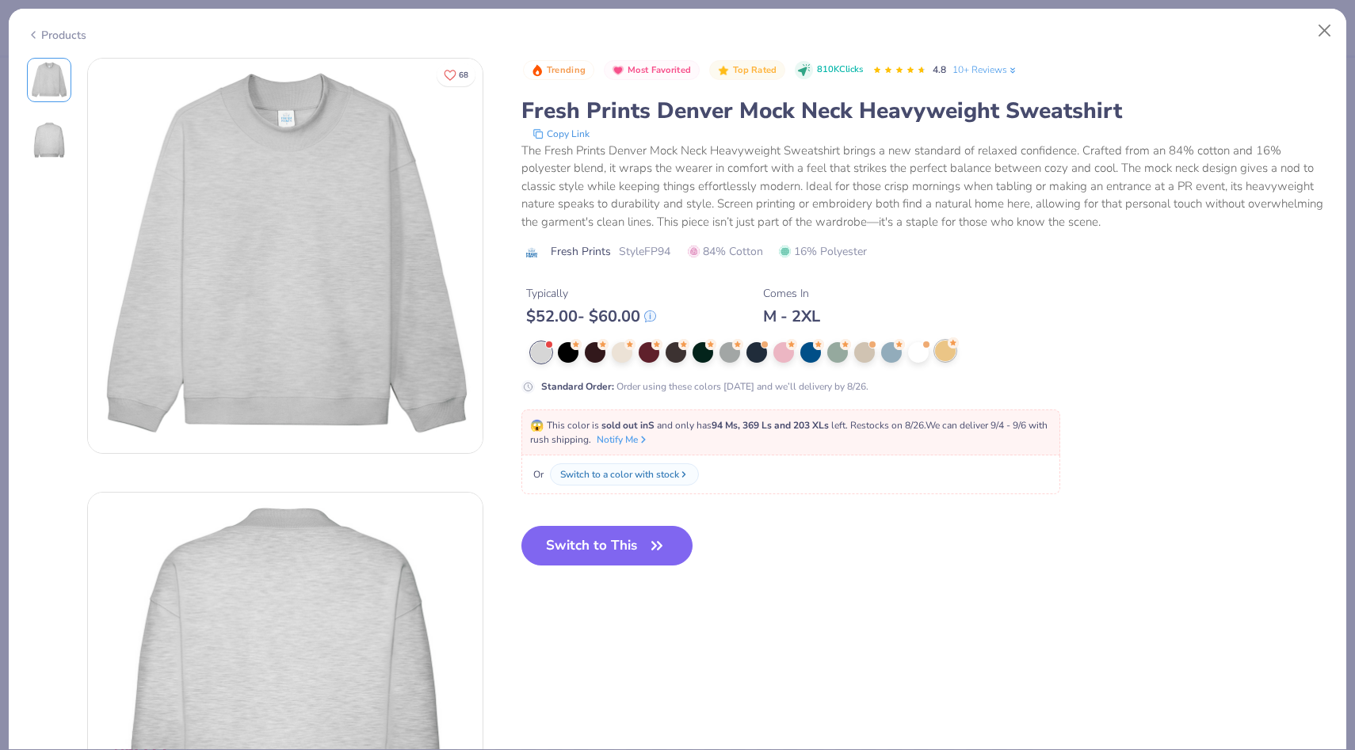
click at [854, 359] on div at bounding box center [945, 351] width 21 height 21
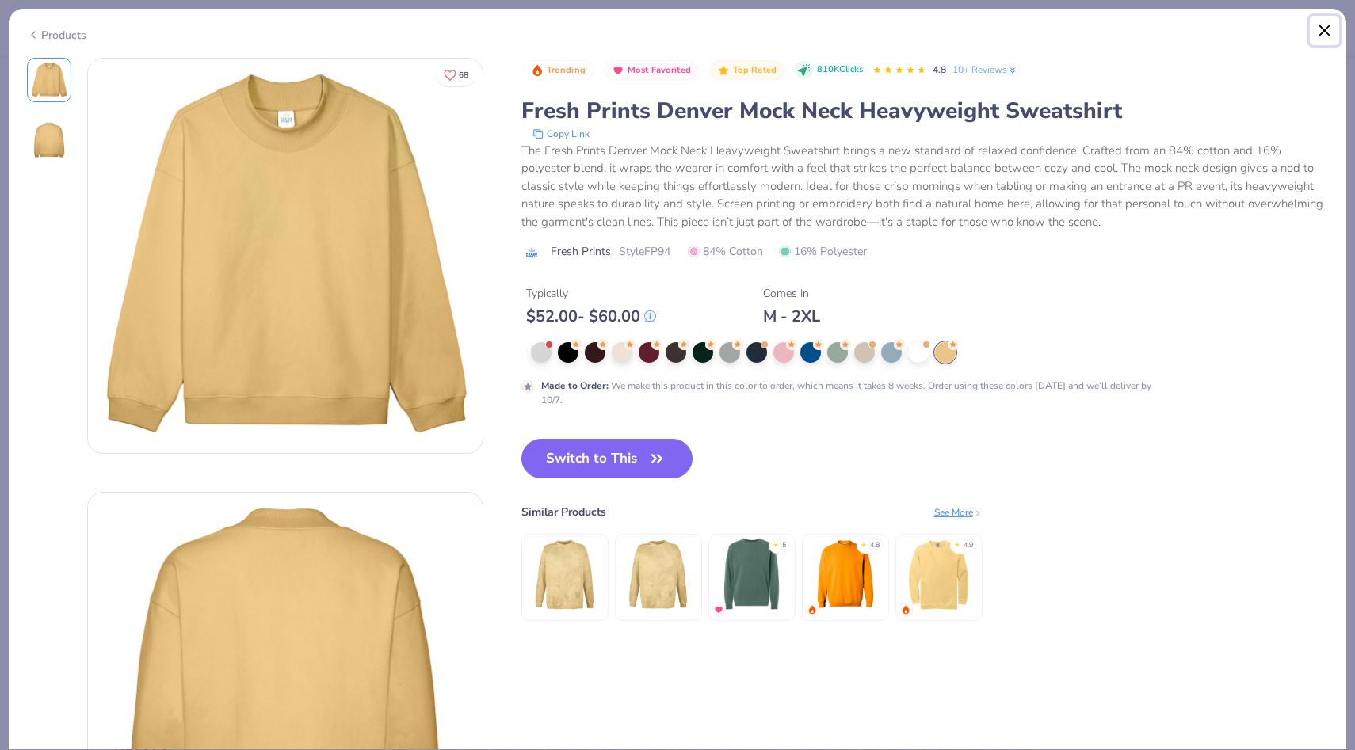
click at [854, 36] on button "Close" at bounding box center [1325, 31] width 30 height 30
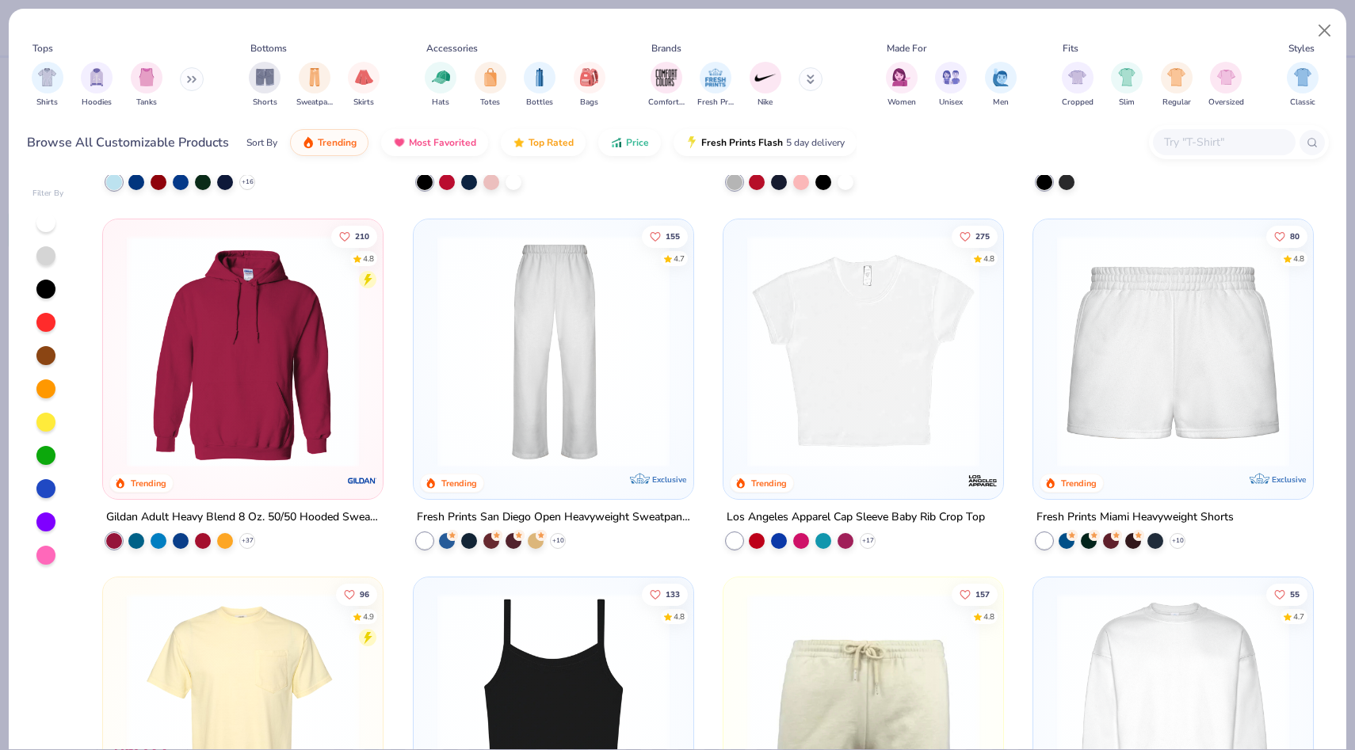
scroll to position [700, 0]
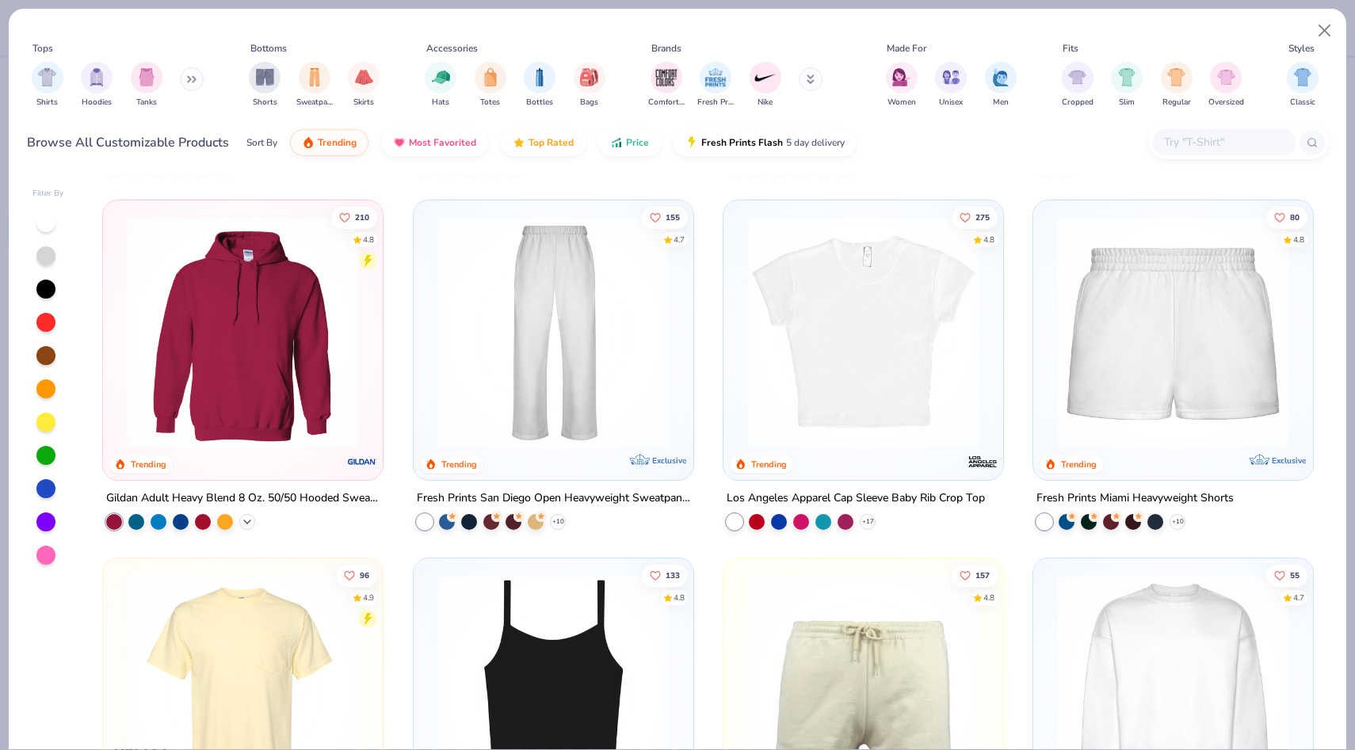
click at [252, 516] on icon at bounding box center [247, 522] width 13 height 13
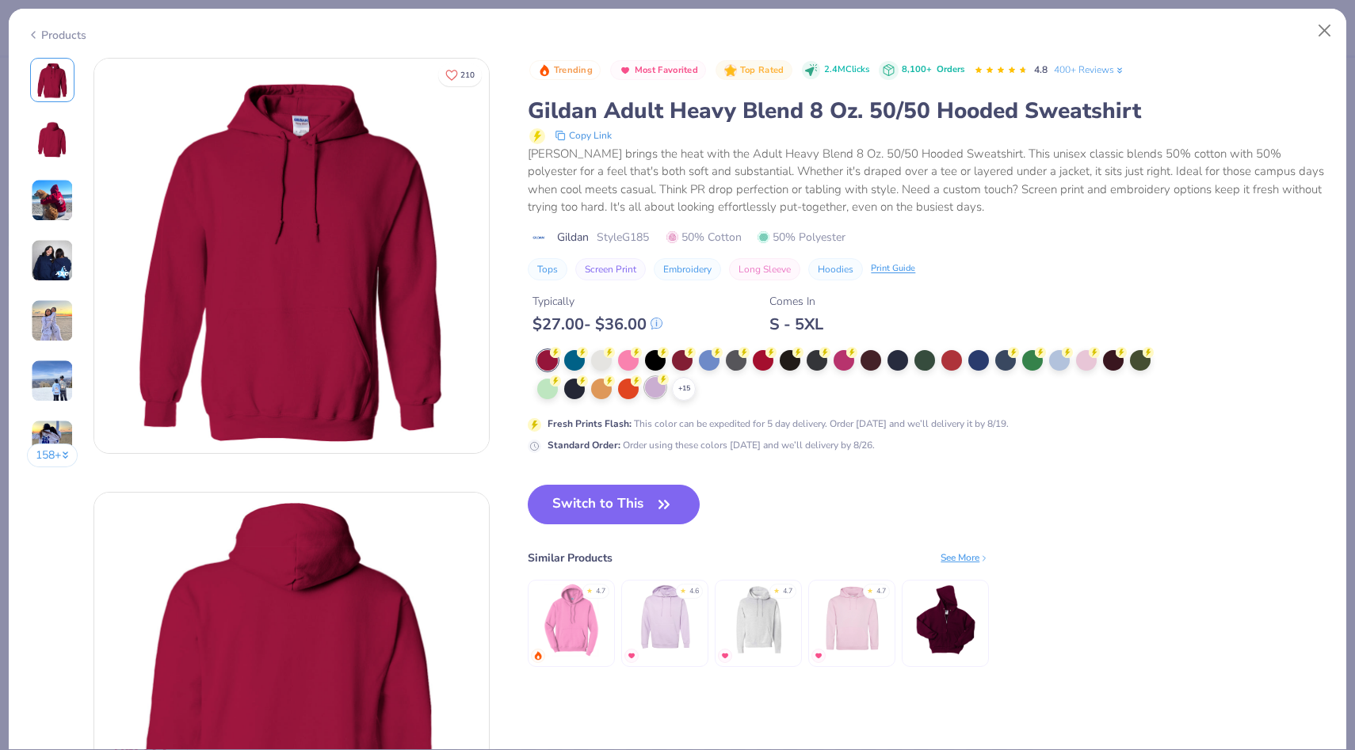
click at [655, 391] on div at bounding box center [655, 387] width 21 height 21
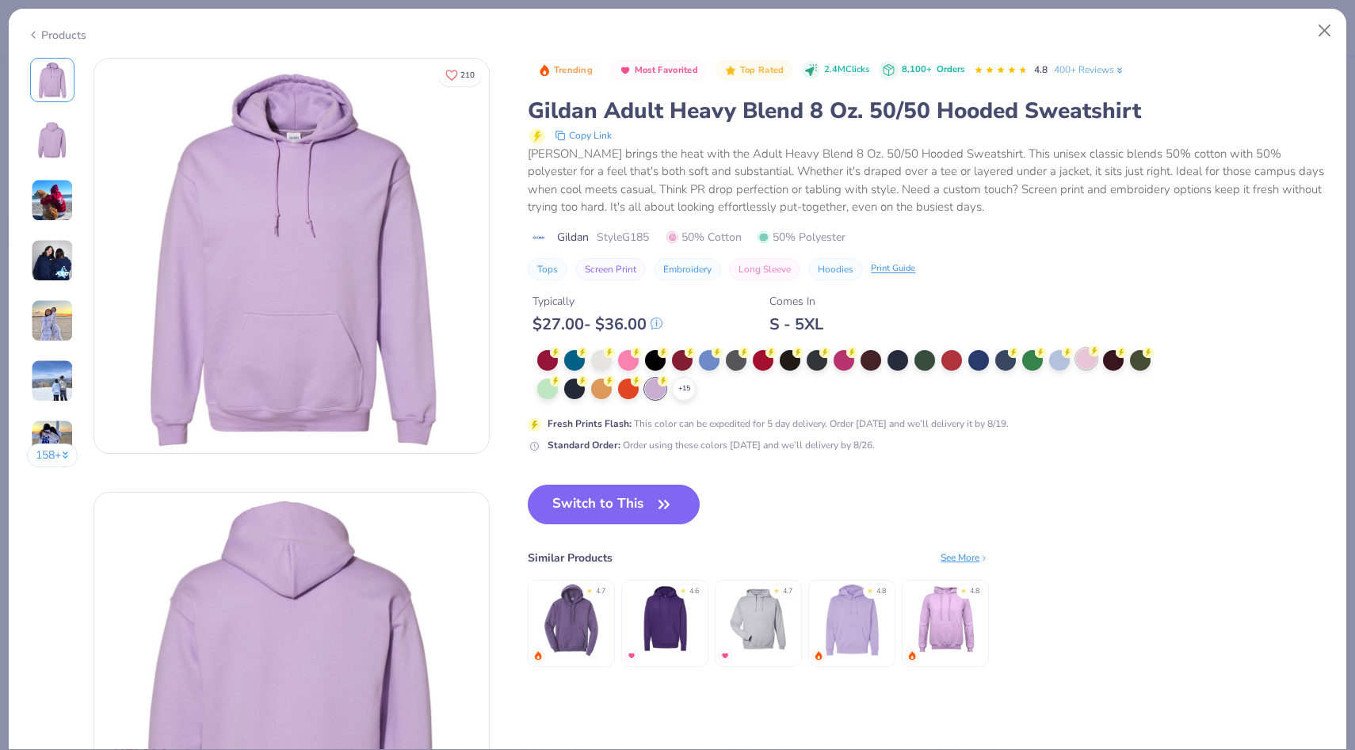
click at [854, 363] on div at bounding box center [1086, 359] width 21 height 21
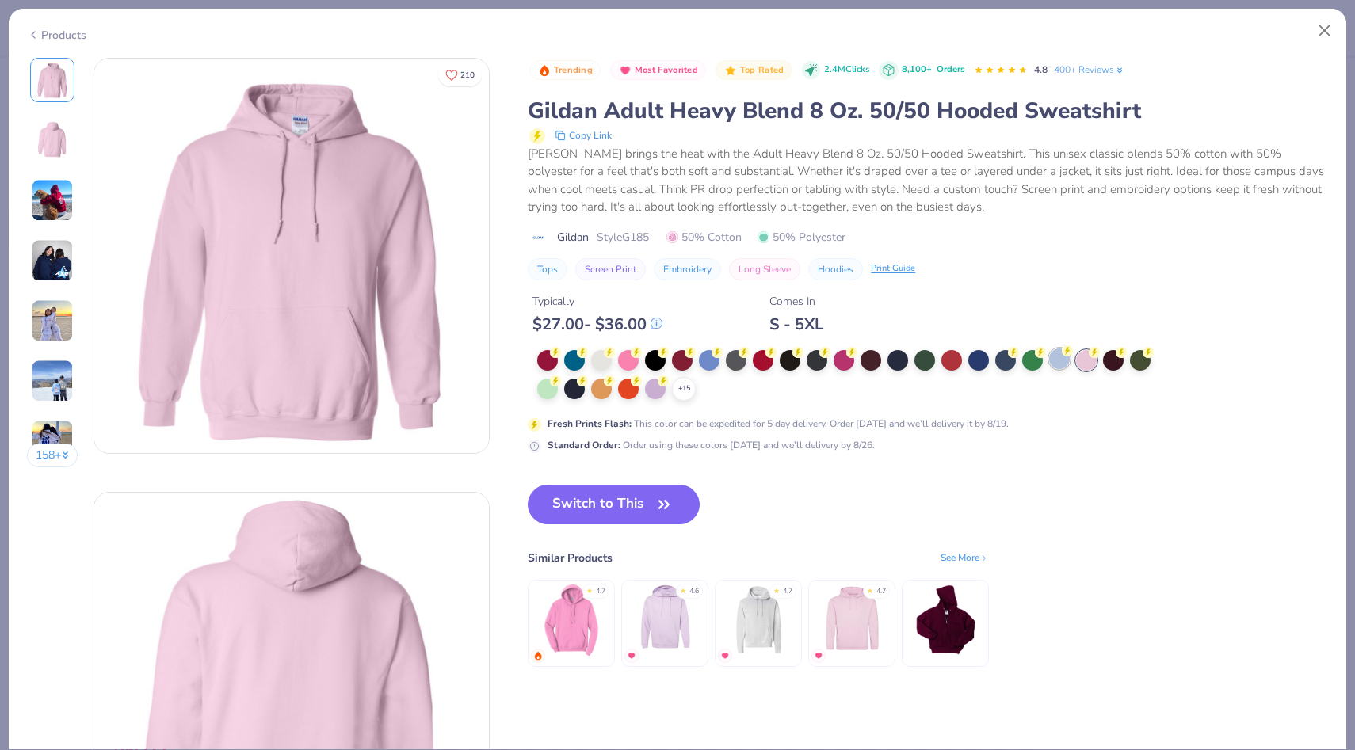
click at [854, 367] on div at bounding box center [1059, 359] width 21 height 21
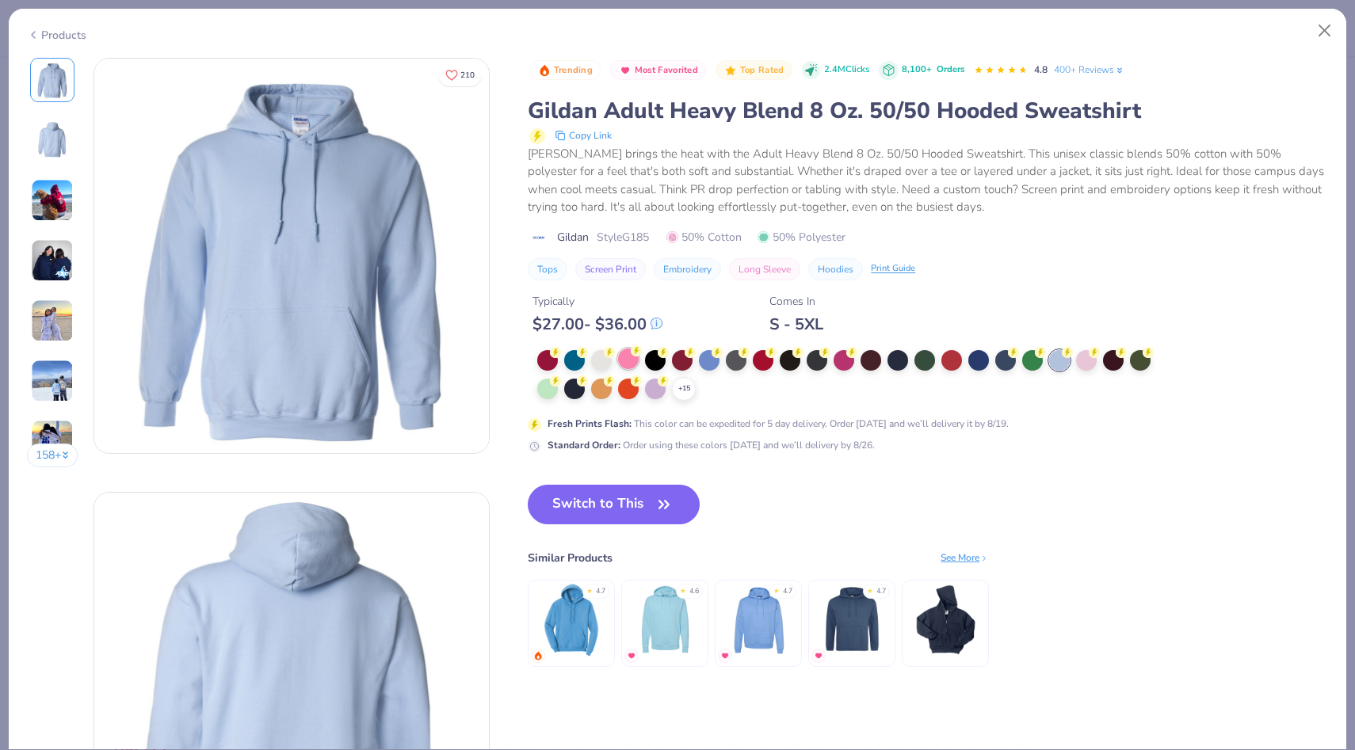
click at [623, 362] on div at bounding box center [628, 359] width 21 height 21
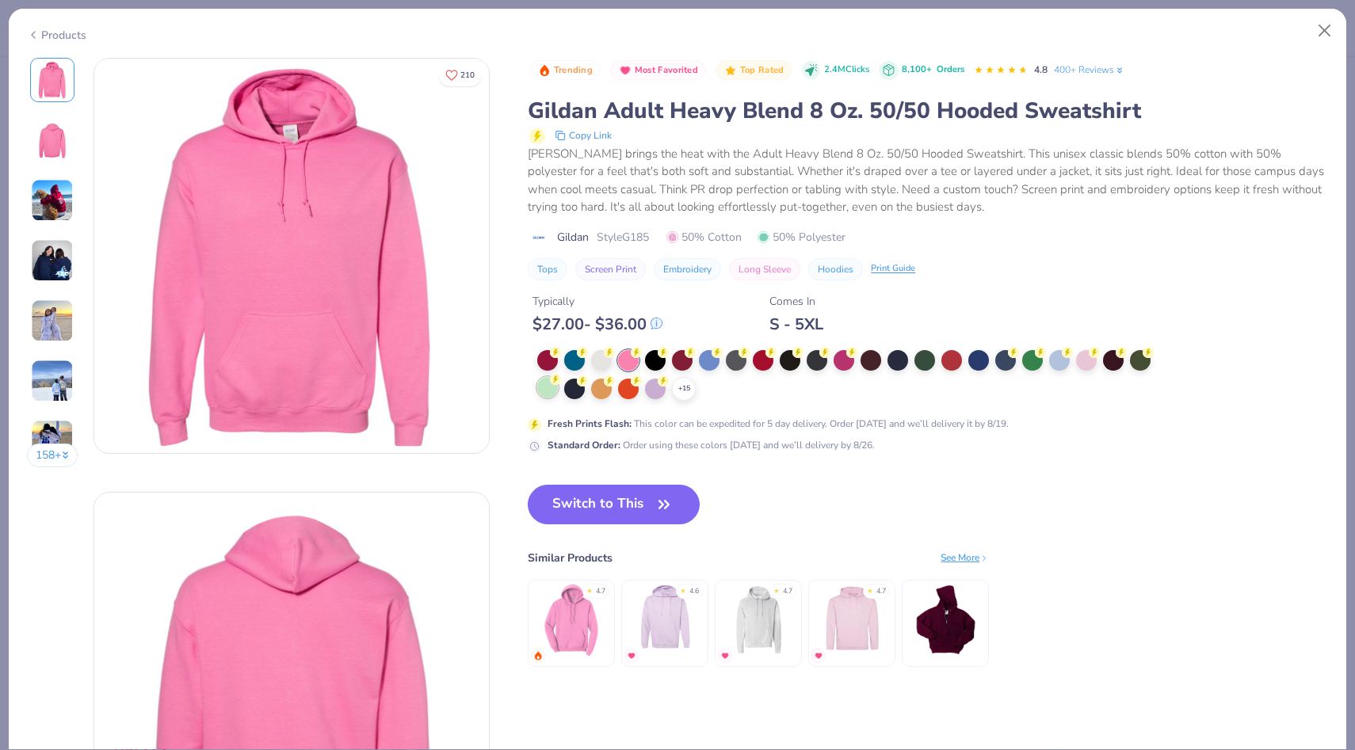
click at [549, 385] on div at bounding box center [547, 387] width 21 height 21
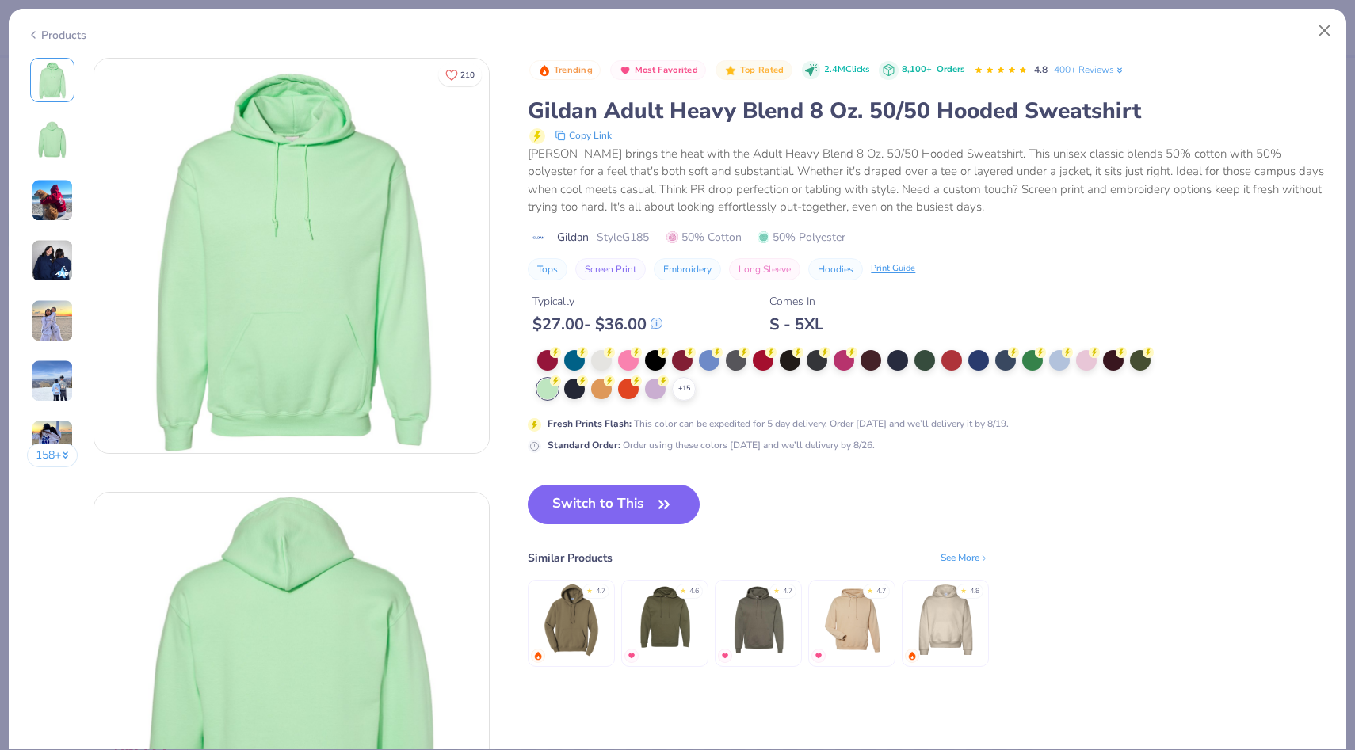
click at [698, 388] on div "+ 15" at bounding box center [849, 375] width 624 height 51
click at [691, 388] on div "+ 15" at bounding box center [684, 389] width 24 height 24
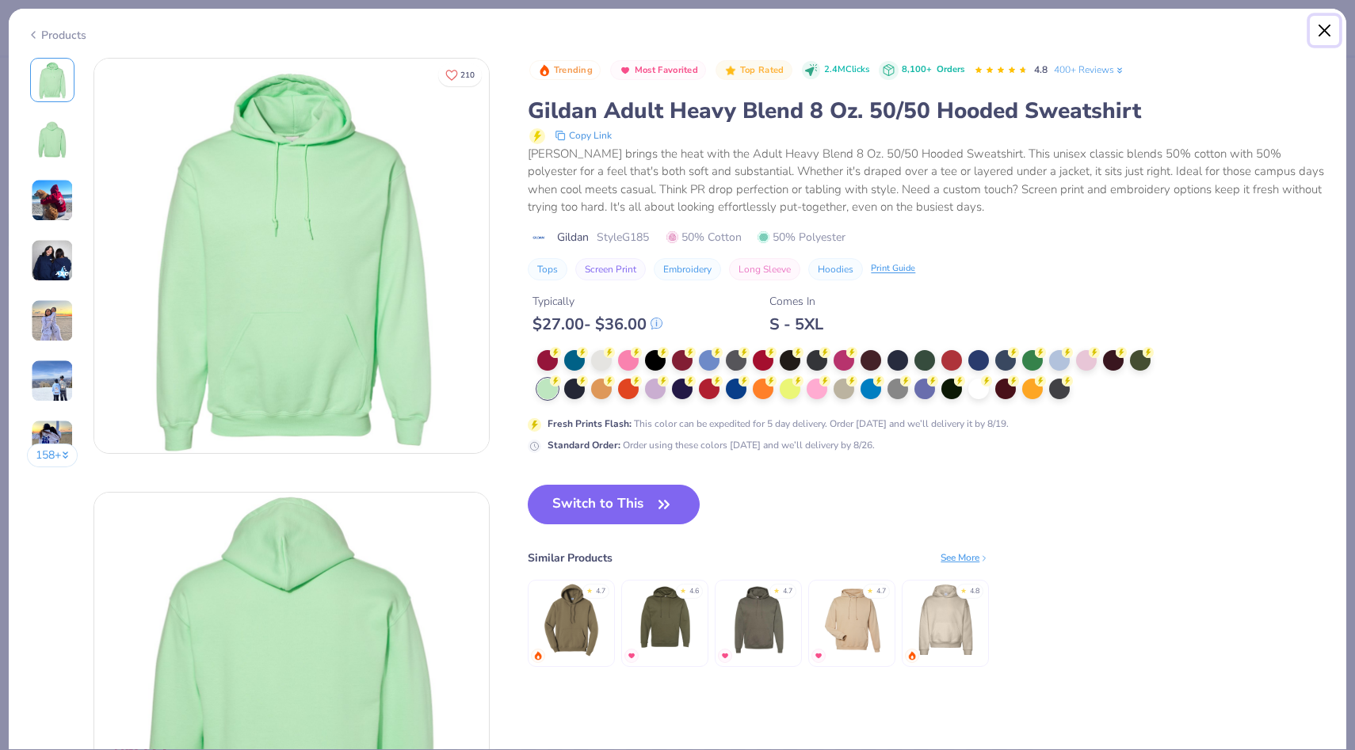
click at [854, 25] on button "Close" at bounding box center [1325, 31] width 30 height 30
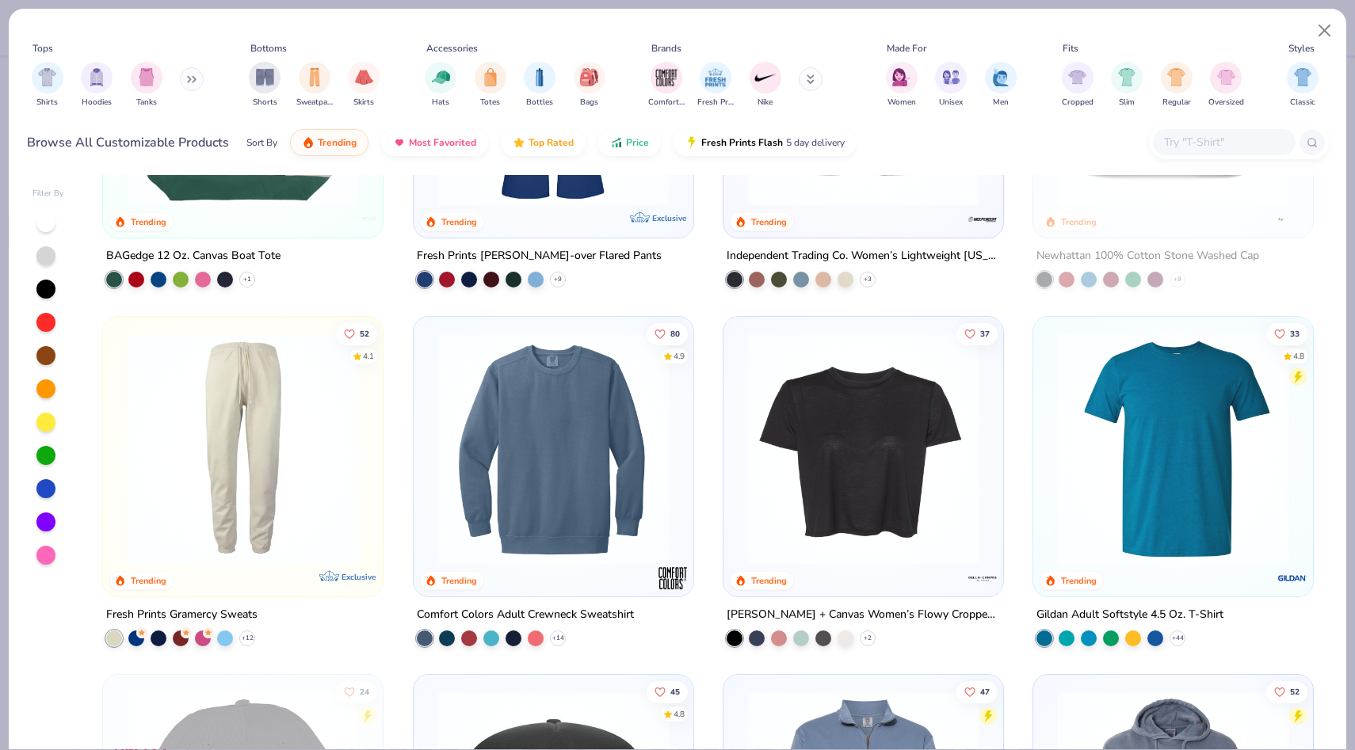
scroll to position [3452, 0]
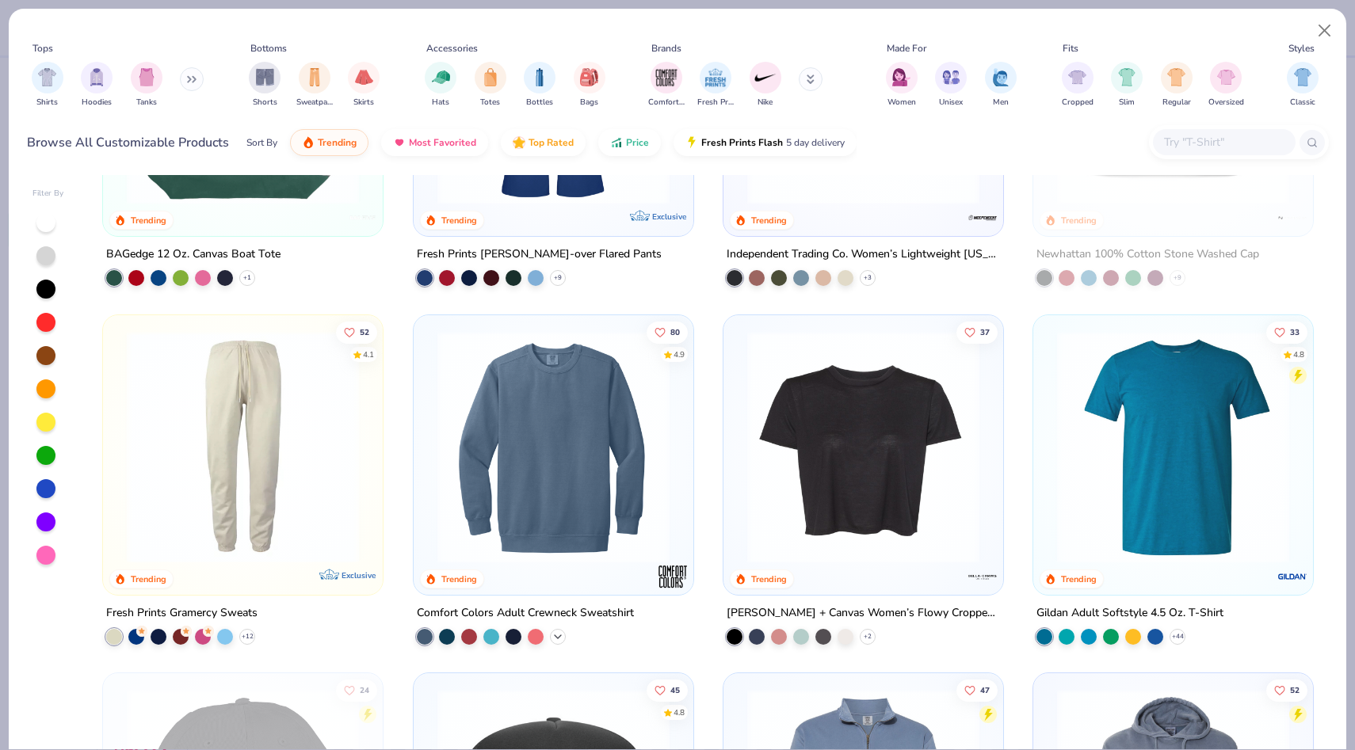
click at [554, 635] on icon at bounding box center [557, 637] width 13 height 13
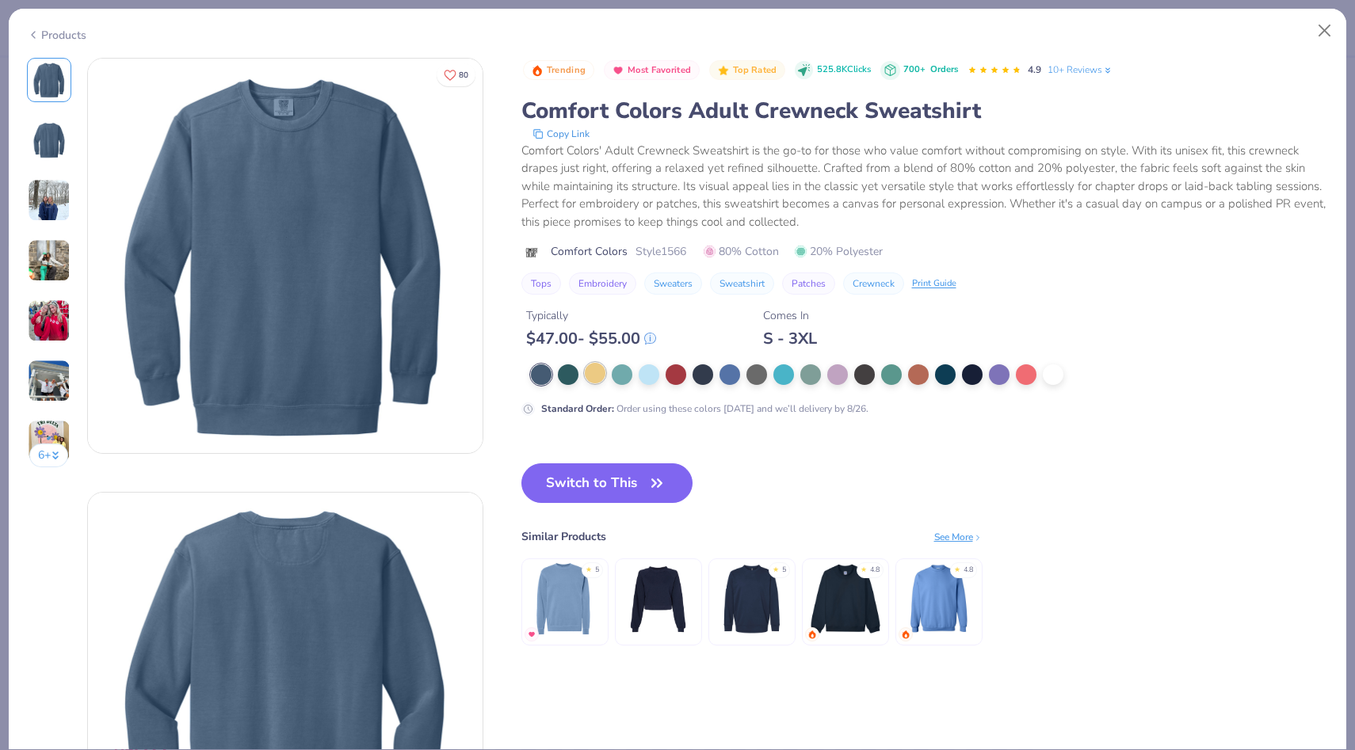
click at [601, 378] on div at bounding box center [595, 373] width 21 height 21
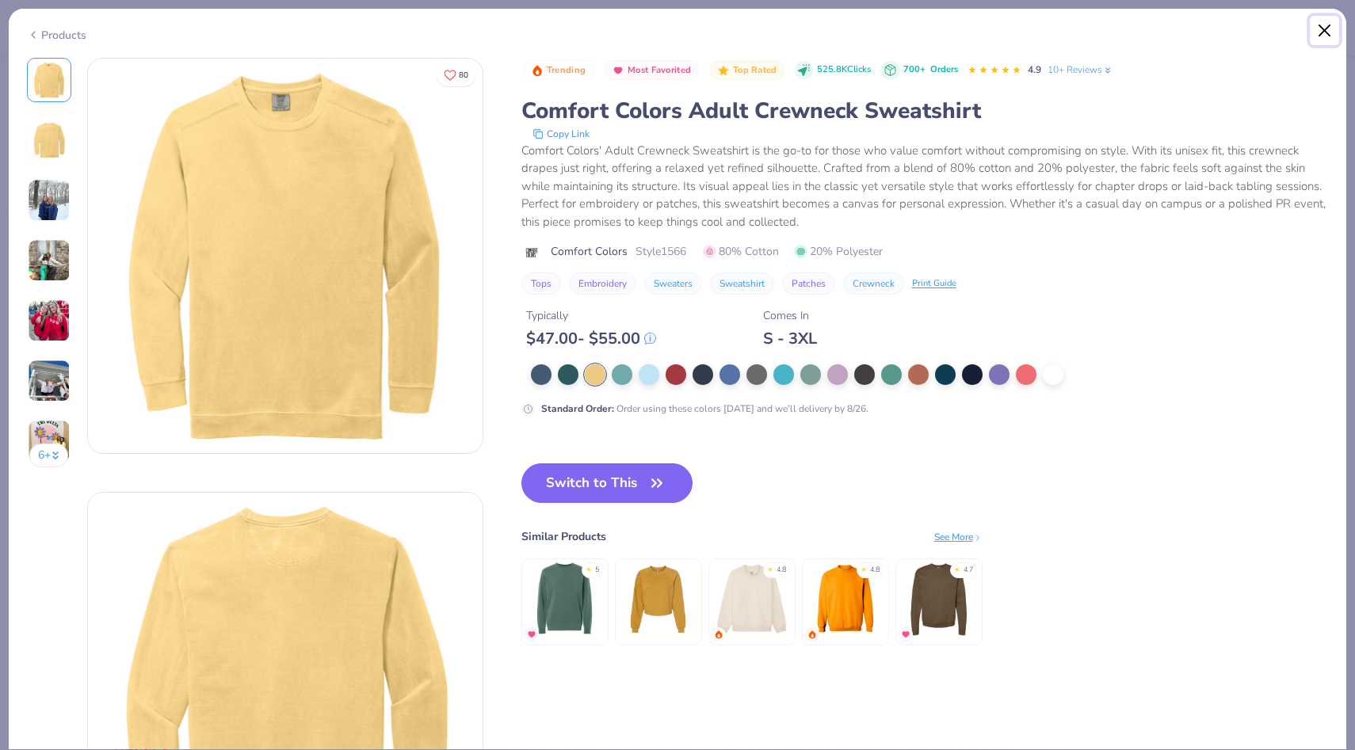
click at [854, 29] on button "Close" at bounding box center [1325, 31] width 30 height 30
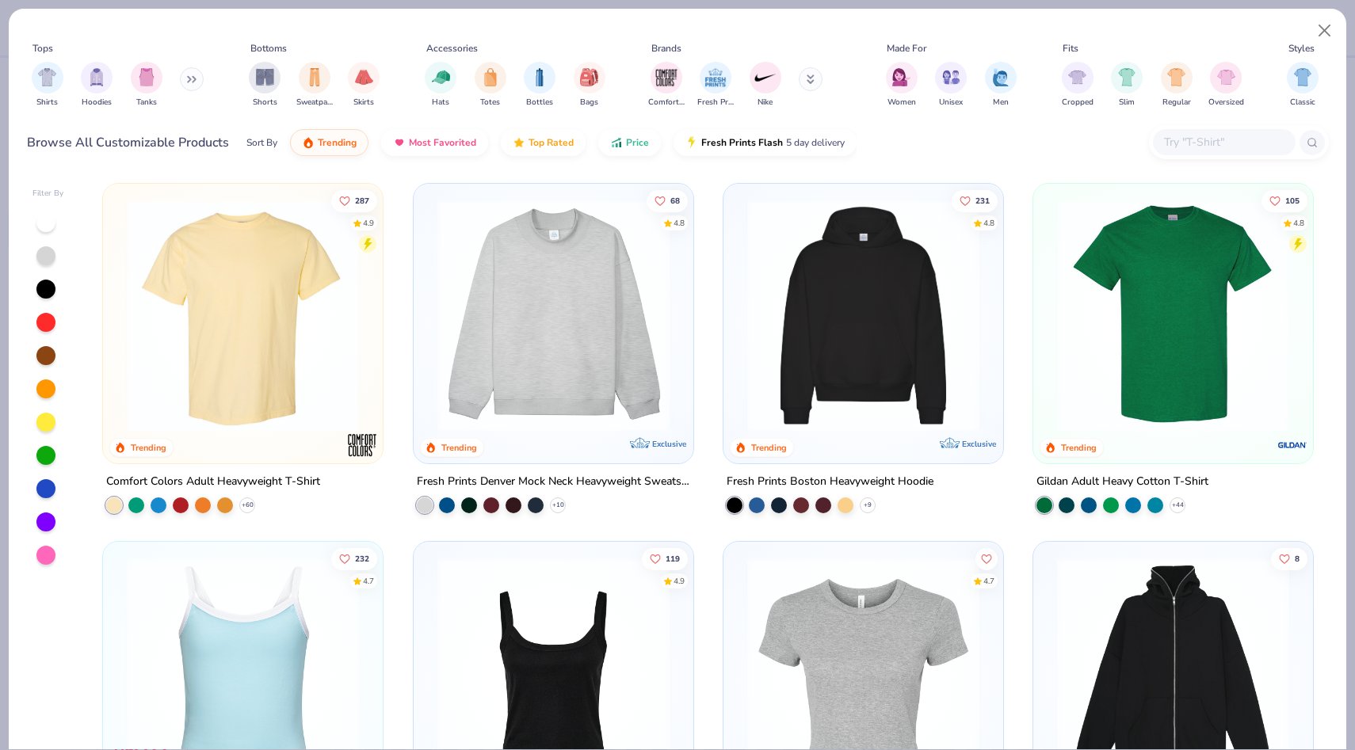
click at [854, 322] on img at bounding box center [1173, 316] width 248 height 232
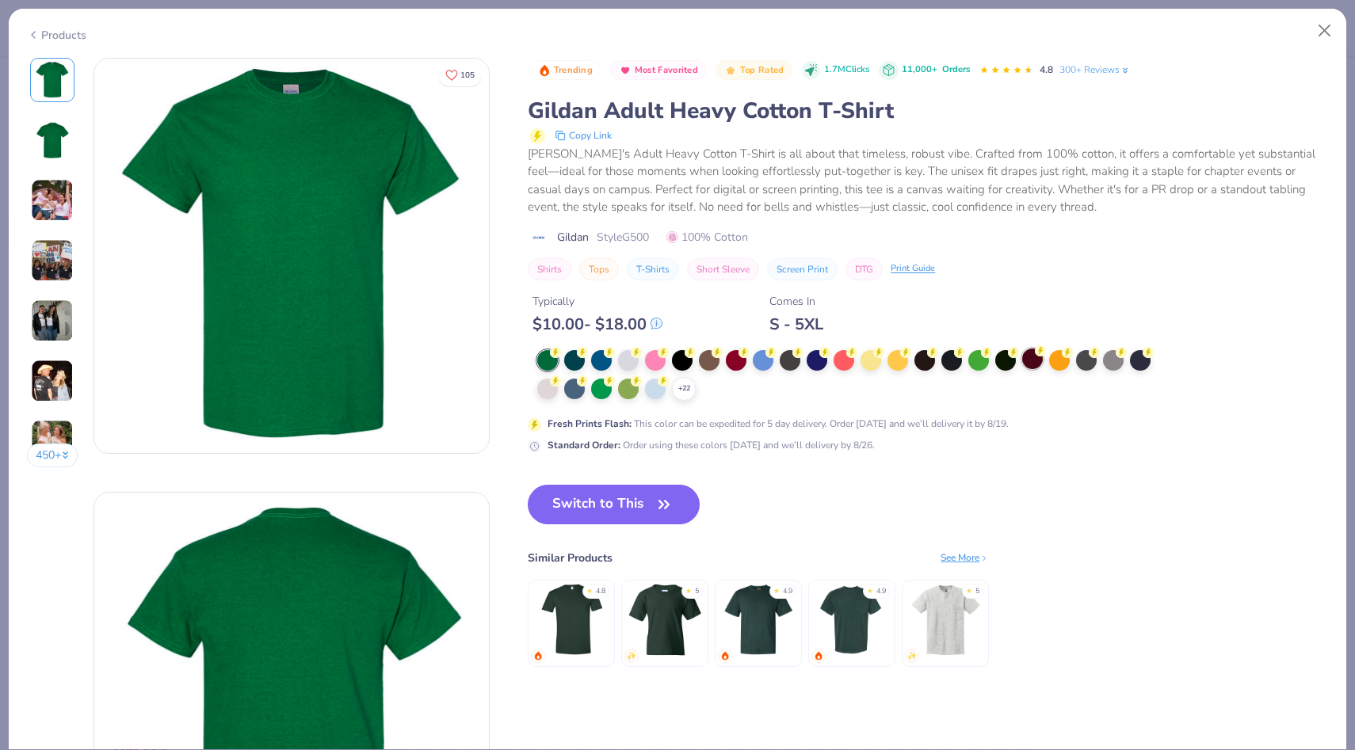
click at [854, 361] on div at bounding box center [1032, 359] width 21 height 21
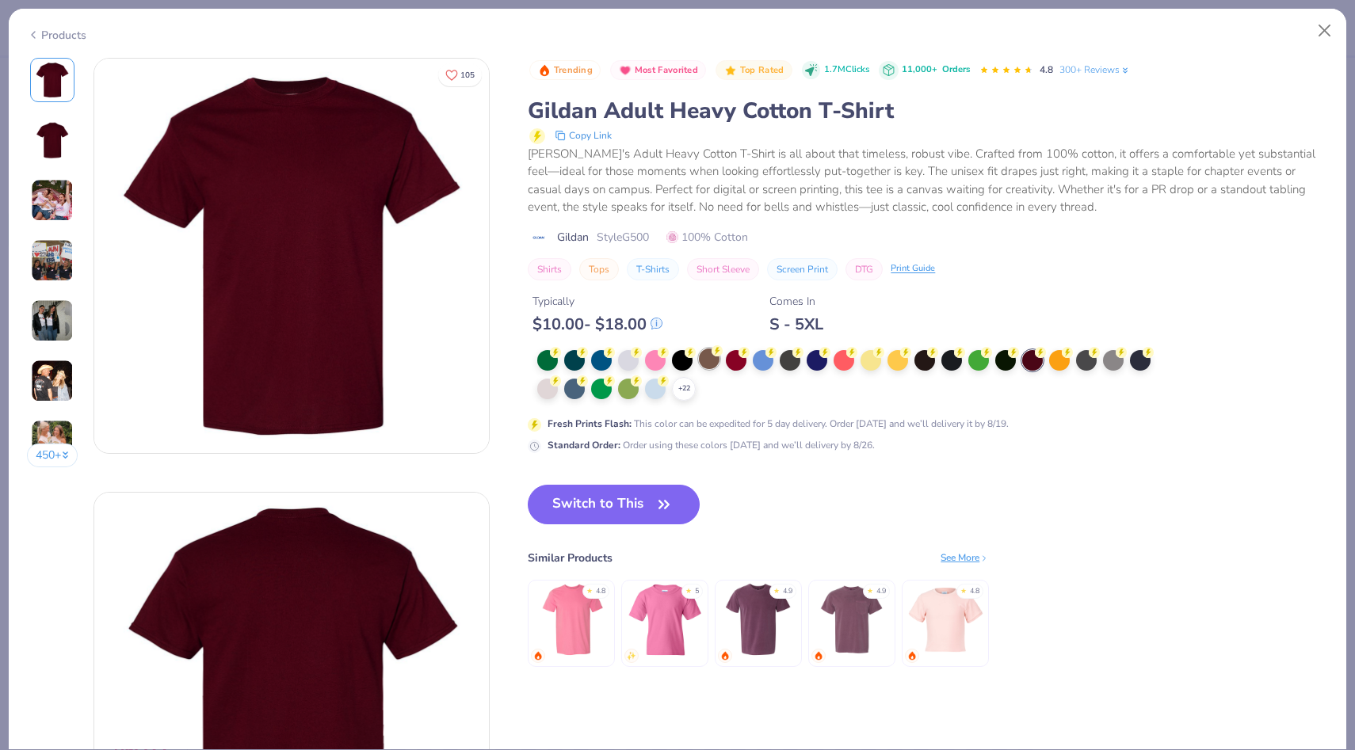
click at [709, 363] on div at bounding box center [709, 359] width 21 height 21
